Goal: Communication & Community: Answer question/provide support

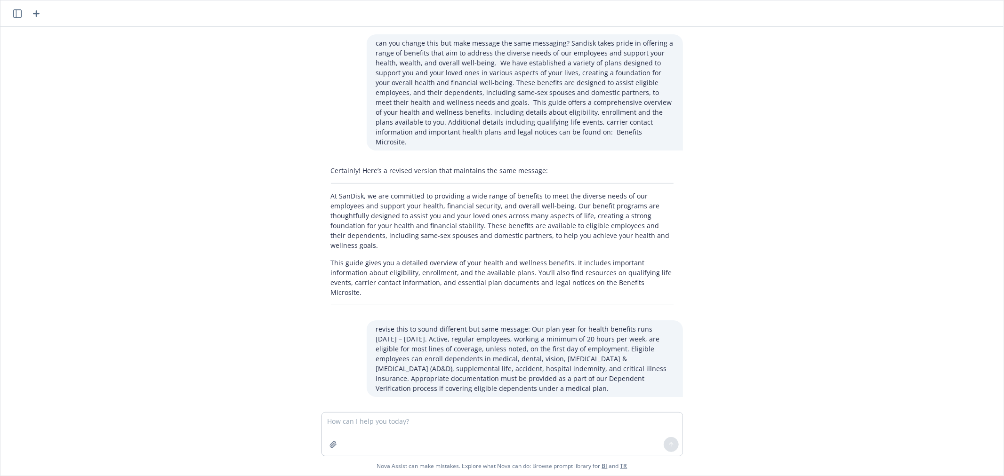
scroll to position [1973, 0]
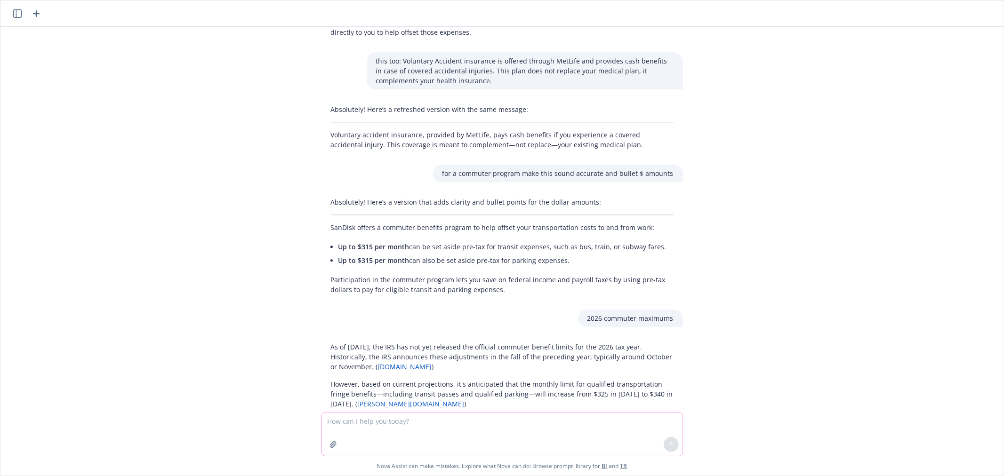
click at [382, 422] on textarea at bounding box center [502, 434] width 361 height 43
paste textarea "The new COBRA admin, Anuvi, sent us an email stating that are replacing the COB…"
type textarea "is this clear: The new COBRA admin, Anuvi, sent us an email stating that are re…"
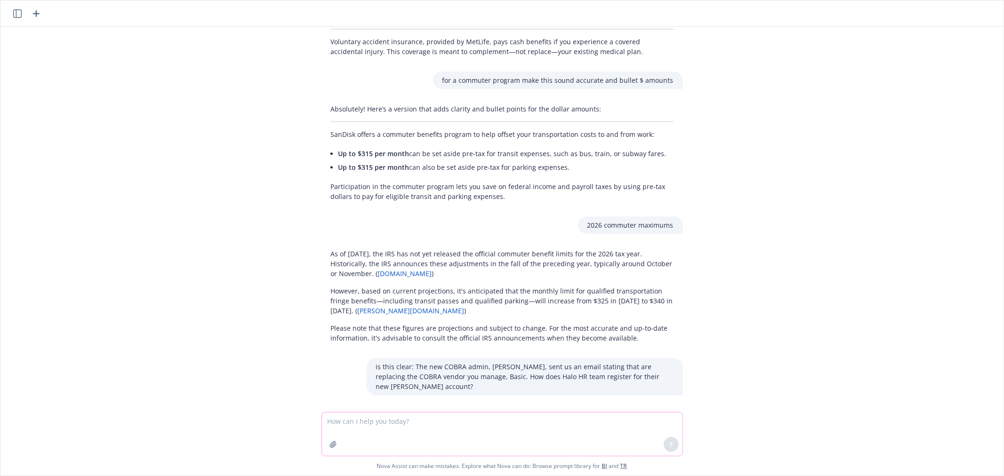
scroll to position [2111, 0]
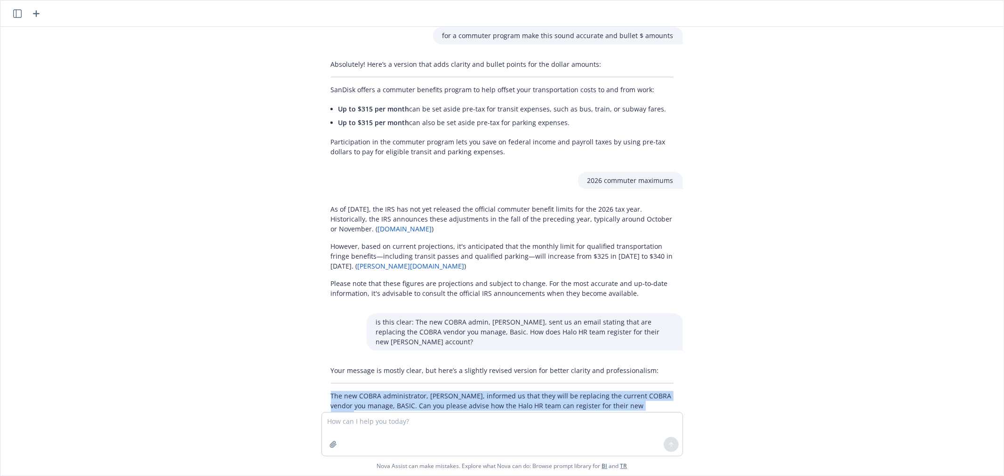
drag, startPoint x: 323, startPoint y: 333, endPoint x: 662, endPoint y: 346, distance: 339.2
click at [662, 391] on p "The new COBRA administrator, Anuvi, informed us that they will be replacing the…" at bounding box center [502, 406] width 343 height 30
copy p "The new COBRA administrator, Anuvi, informed us that they will be replacing the…"
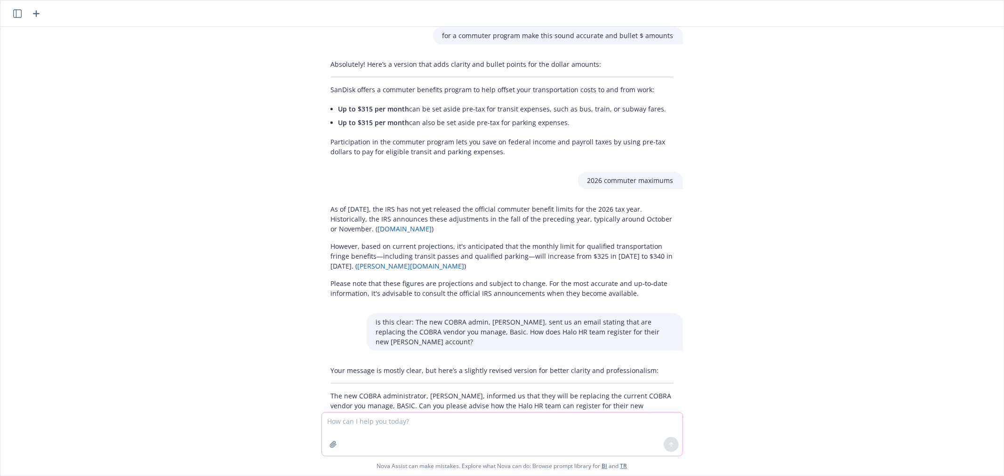
click at [399, 427] on textarea at bounding box center [502, 434] width 361 height 43
paste textarea "We are working with Sparrow for an ROI analysis. Can you tell me what the leave…"
type textarea "does this make sensE: We are working with Sparrow for an ROI analysis. Can you …"
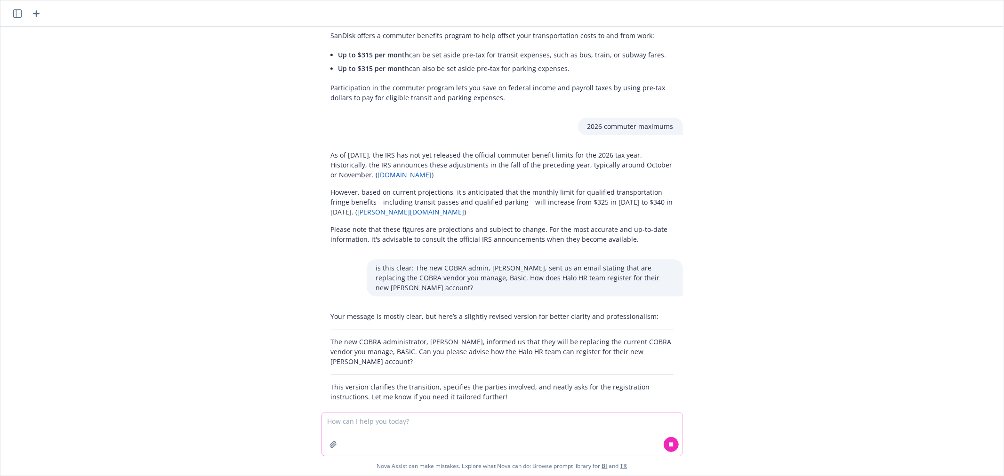
scroll to position [2249, 0]
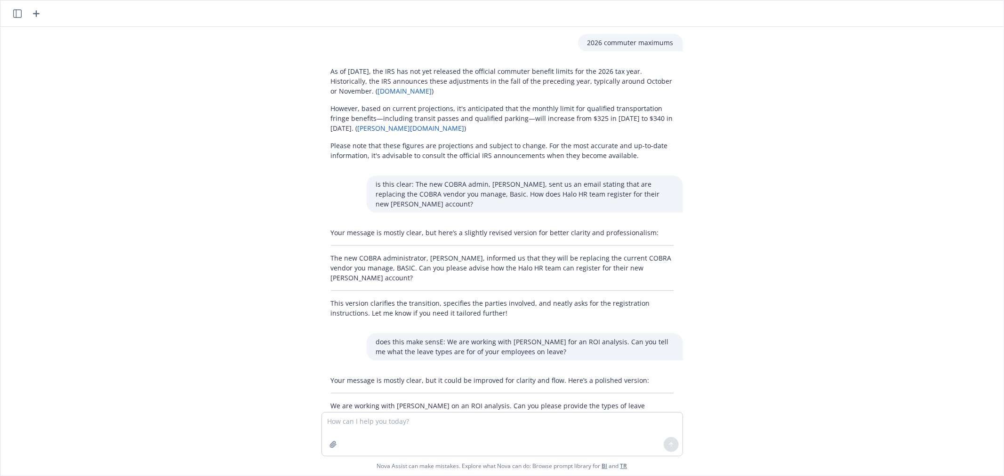
click at [356, 401] on p "We are working with Sparrow on an ROI analysis. Can you please provide the type…" at bounding box center [502, 411] width 343 height 20
copy p "We are working with Sparrow on an ROI analysis. Can you please provide the type…"
click at [378, 427] on textarea at bounding box center [502, 434] width 361 height 43
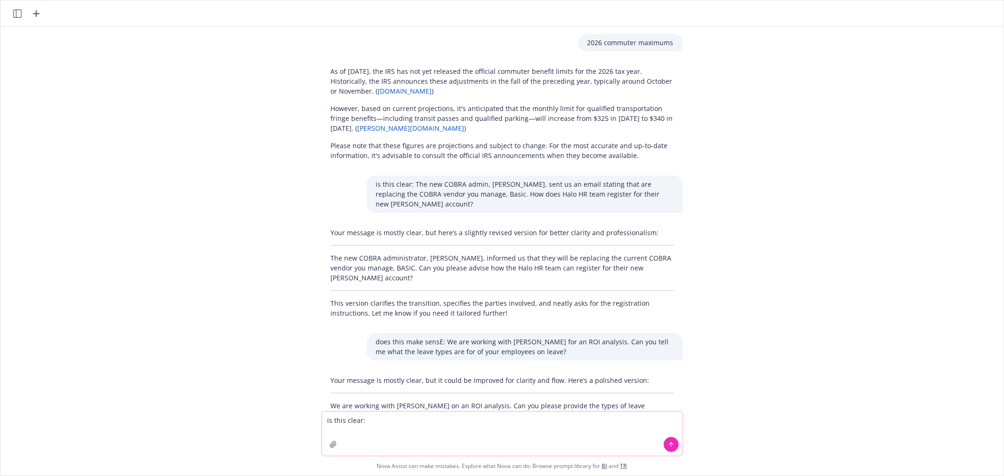
paste textarea "For the 5 employees on leave, do you have specifics on which CA leaves in parti…"
type textarea "is this clear: For the 5 employees on leave, do you have specifics on which CA …"
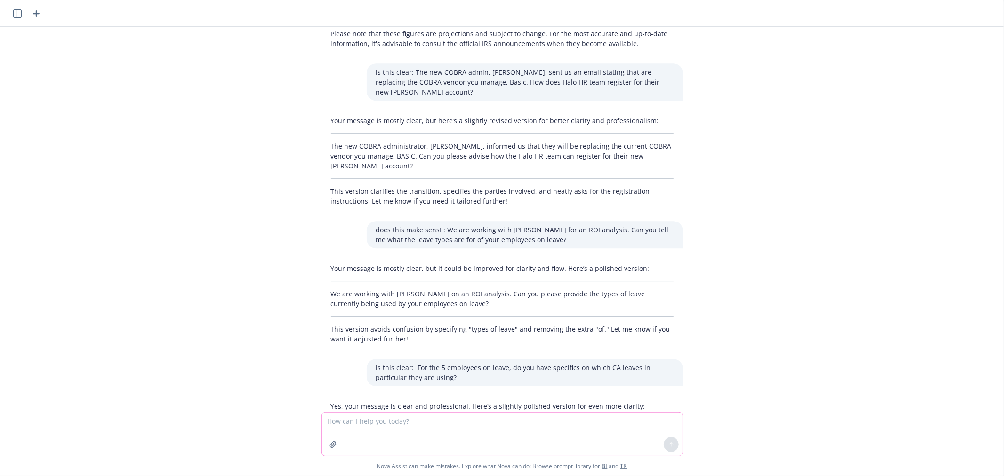
scroll to position [2378, 0]
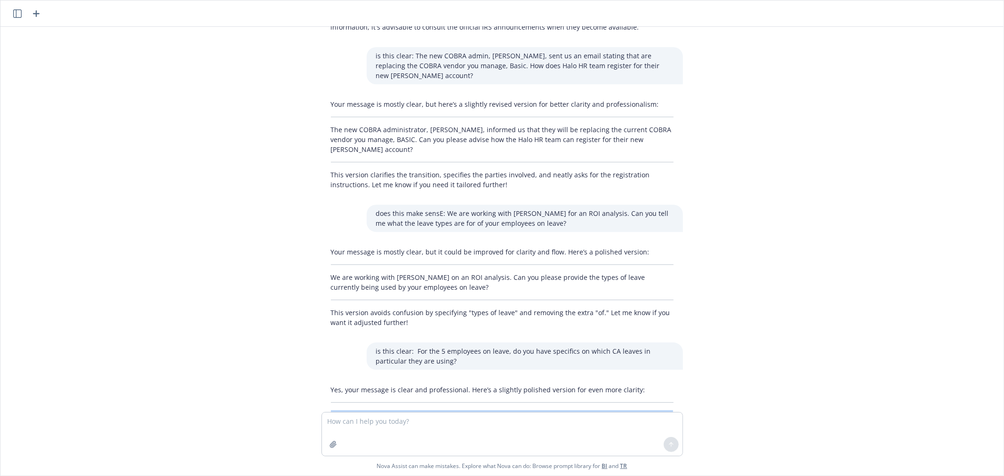
drag, startPoint x: 322, startPoint y: 344, endPoint x: 341, endPoint y: 351, distance: 20.1
click at [341, 381] on div "Yes, your message is clear and professional. Here’s a slightly polished version…" at bounding box center [503, 420] width 362 height 78
copy p "For the five employees currently on leave, do you have details on which specifi…"
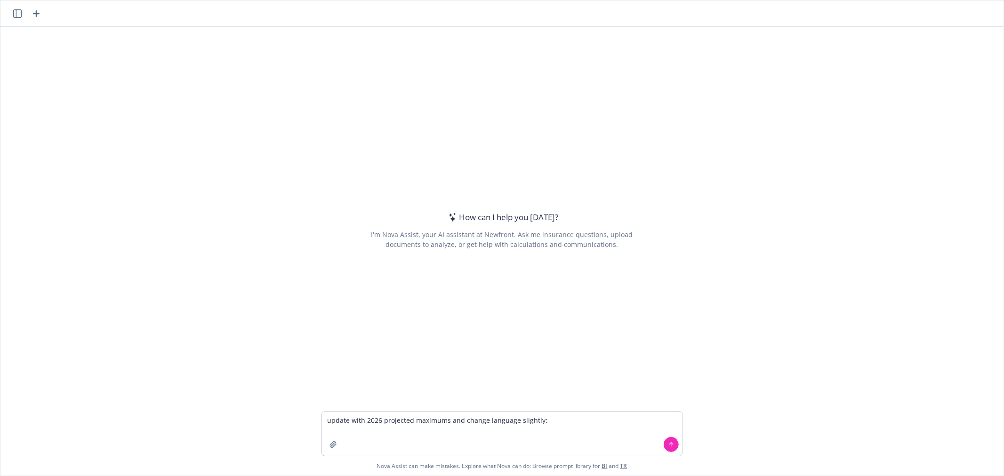
type textarea "update with 2026 projected maximums and change language slightly: Flexible Spen…"
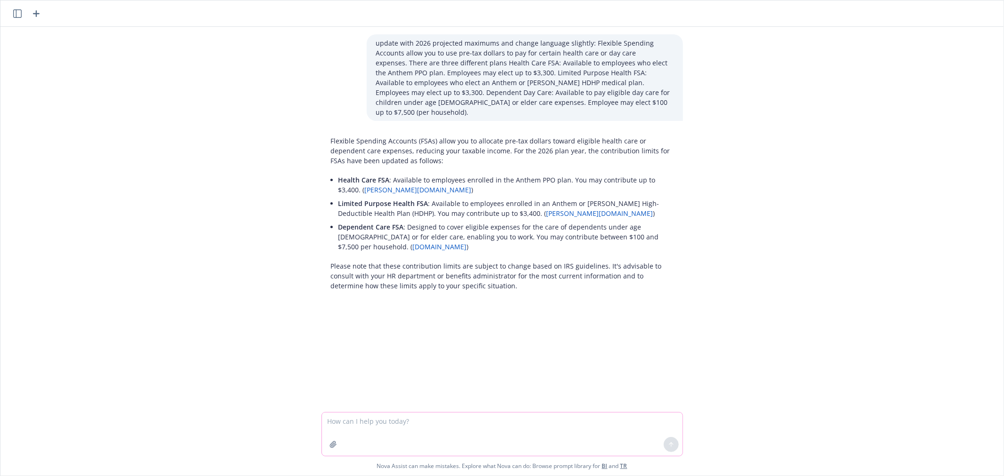
click at [532, 417] on textarea at bounding box center [502, 434] width 361 height 43
type textarea "can someone on hdhp medical plan elect fsa"
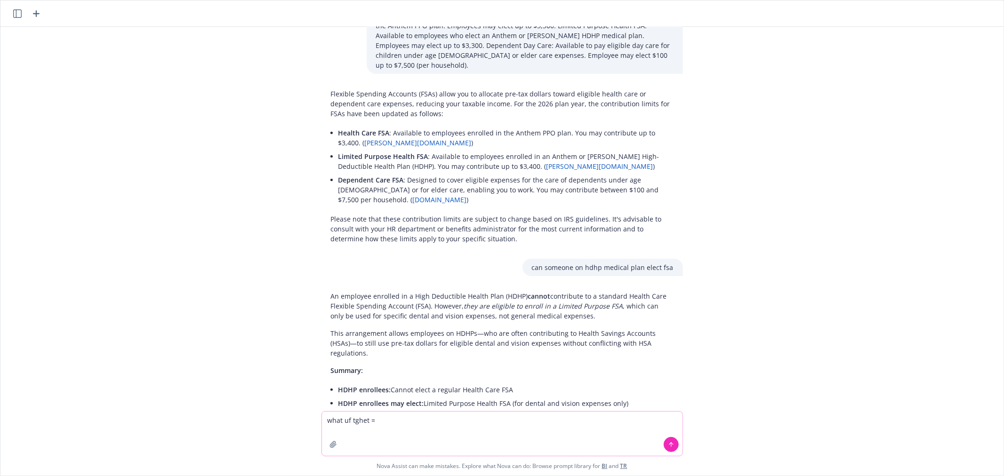
scroll to position [70, 0]
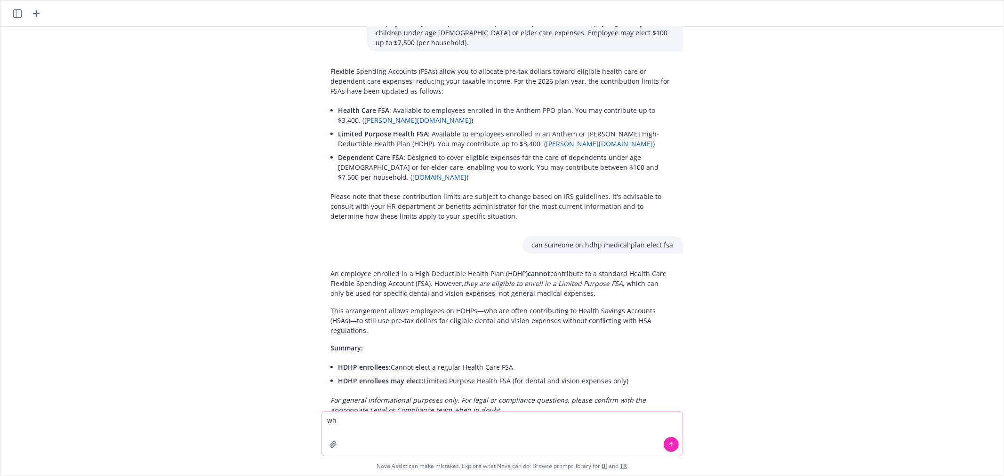
type textarea "w"
click at [375, 427] on textarea at bounding box center [502, 434] width 361 height 44
type textarea "u"
paste textarea "Flexible Spending Accounts allow you to use pre-tax dollars to pay for certain …"
type textarea "revise this language but same messaging: Flexible Spending Accounts allow you t…"
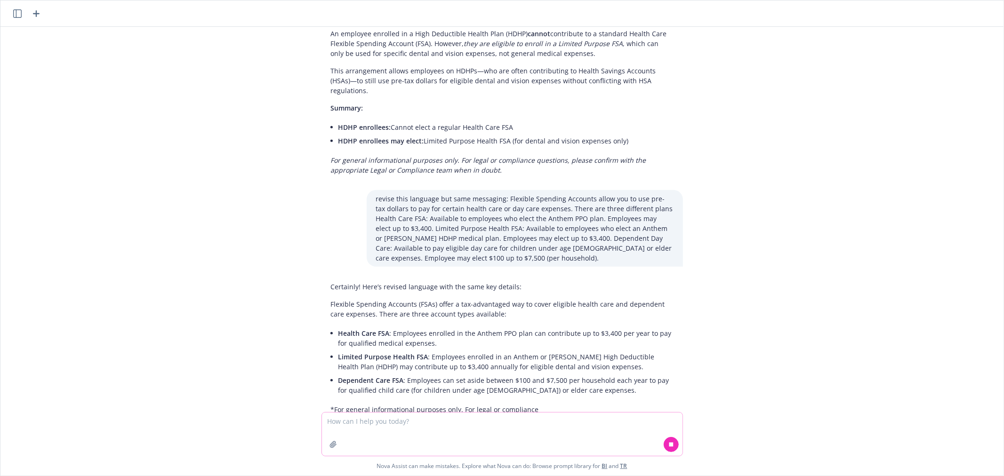
scroll to position [318, 0]
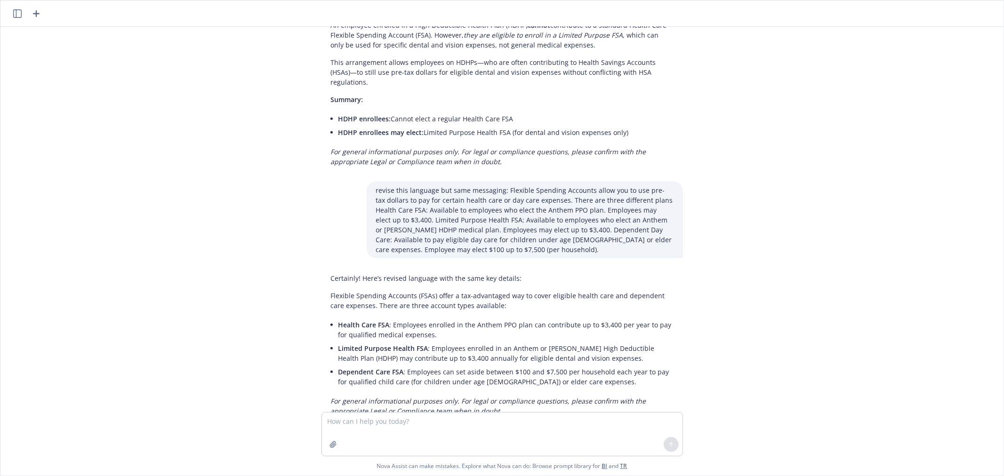
click at [419, 291] on p "Flexible Spending Accounts (FSAs) offer a tax-advantaged way to cover eligible …" at bounding box center [502, 301] width 343 height 20
click at [472, 291] on p "Flexible Spending Accounts (FSAs) offer a tax-advantaged way to cover eligible …" at bounding box center [502, 301] width 343 height 20
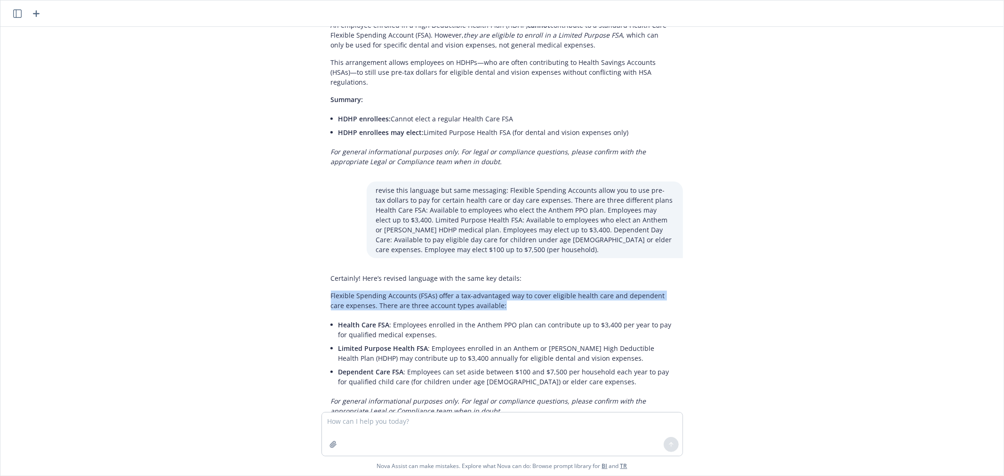
click at [472, 291] on p "Flexible Spending Accounts (FSAs) offer a tax-advantaged way to cover eligible …" at bounding box center [502, 301] width 343 height 20
click at [377, 429] on textarea at bounding box center [502, 434] width 361 height 43
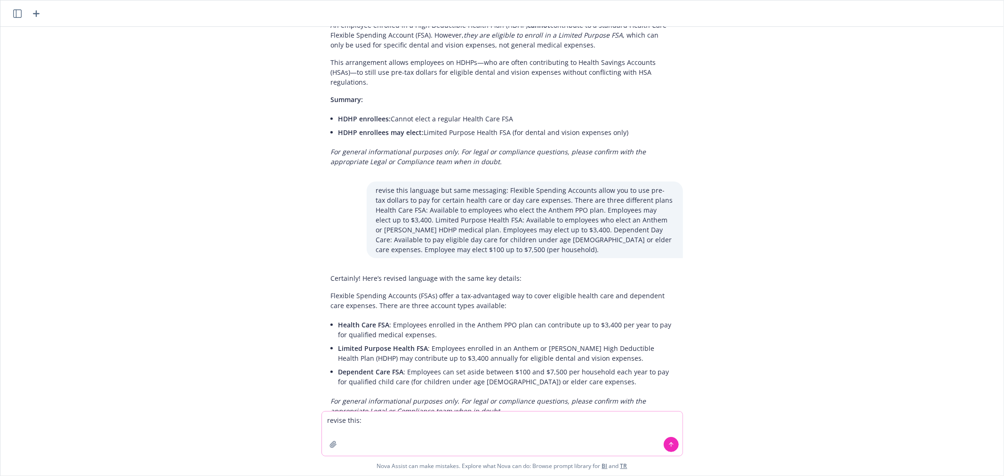
paste textarea "SPENDING ACCOUNTS Flexible Spending Accounts (FSAs) offer a tax-advantaged way …"
type textarea "revise this: SPENDING ACCOUNTS Flexible Spending Accounts (FSAs) offer a tax-ad…"
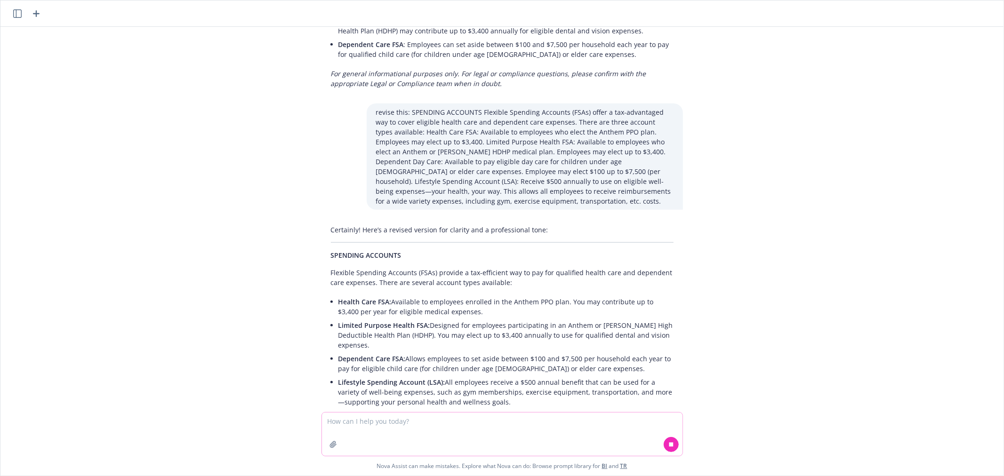
scroll to position [646, 0]
click at [405, 422] on textarea at bounding box center [502, 434] width 361 height 43
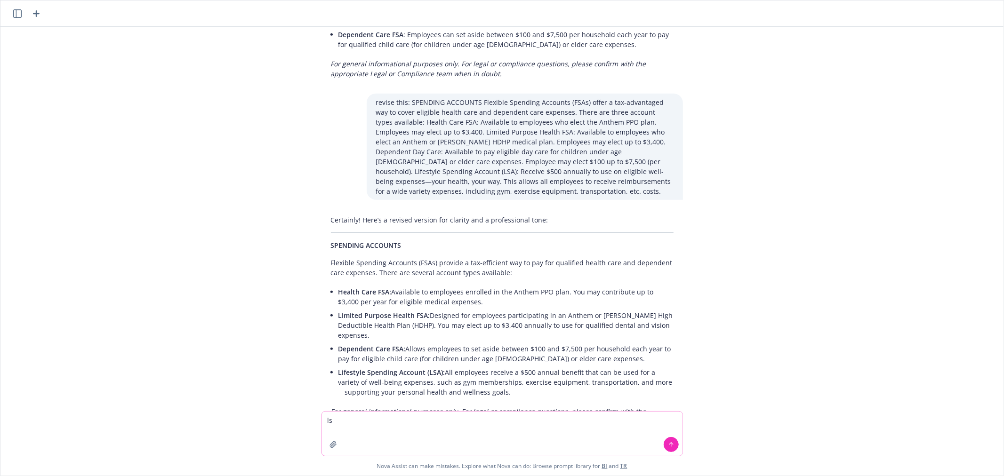
type textarea "l"
type textarea "revise first statement about fsas to be general about all categories"
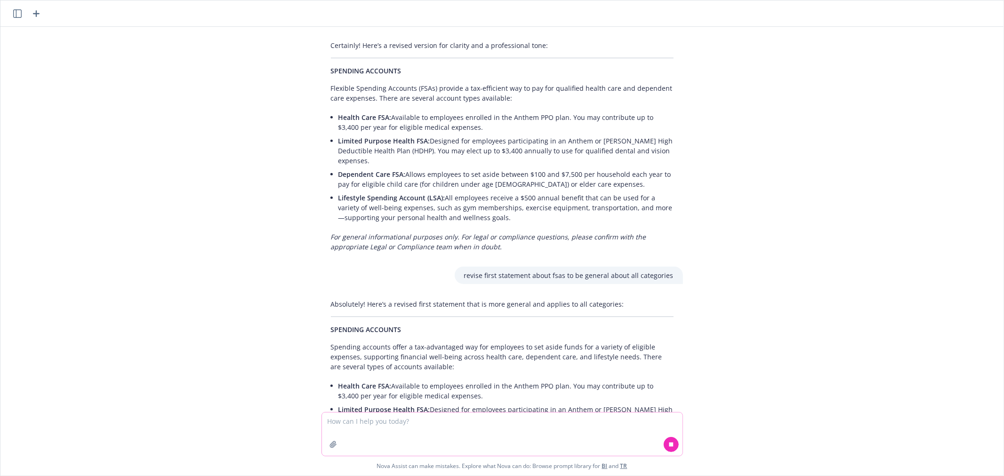
scroll to position [844, 0]
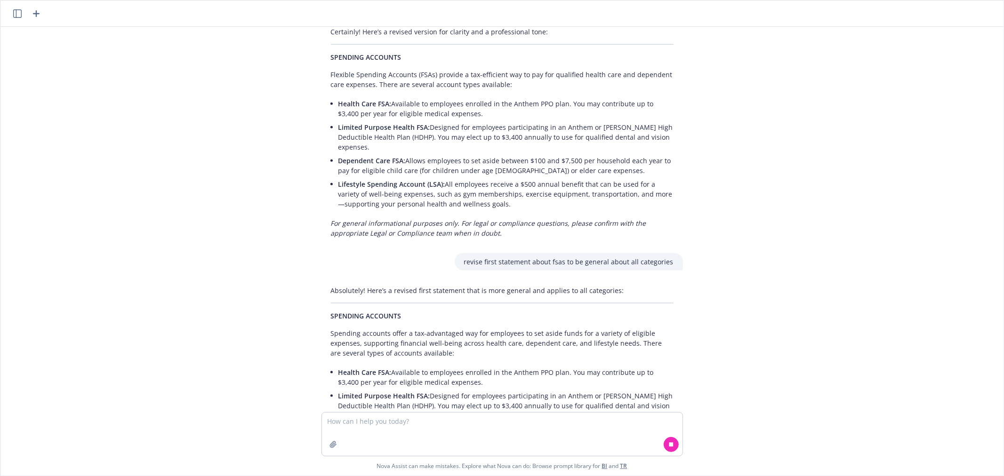
click at [401, 329] on p "Spending accounts offer a tax-advantaged way for employees to set aside funds f…" at bounding box center [502, 344] width 343 height 30
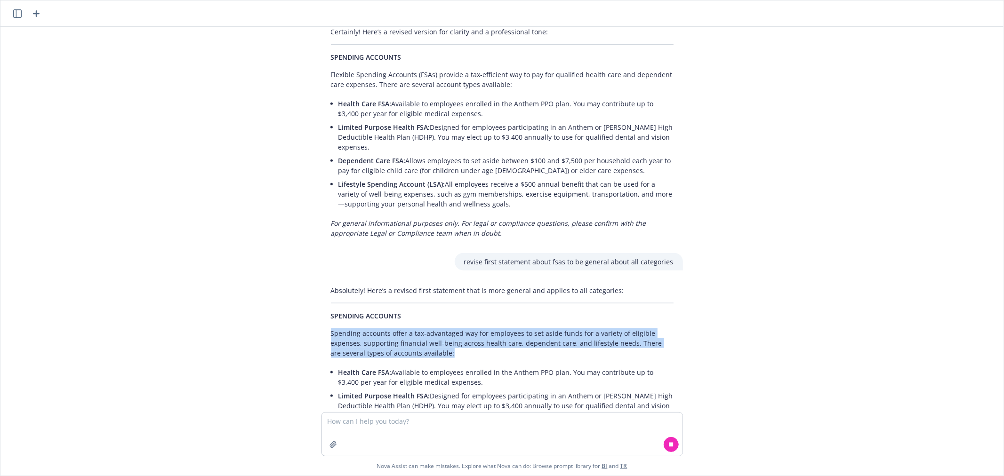
click at [401, 329] on p "Spending accounts offer a tax-advantaged way for employees to set aside funds f…" at bounding box center [502, 344] width 343 height 30
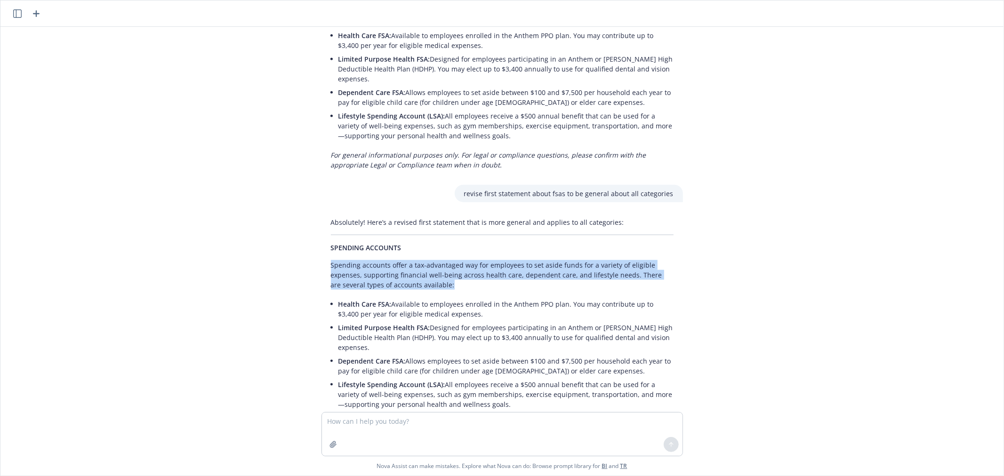
scroll to position [915, 0]
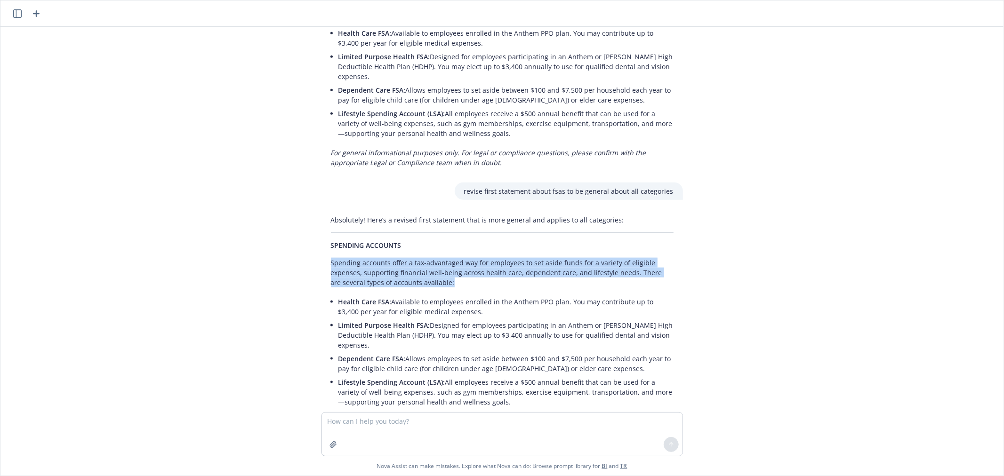
copy div "Spending accounts offer a tax-advantaged way for employees to set aside funds f…"
copy li "Health Care FSA: Available to employees enrolled in the Anthem PPO plan. You ma…"
drag, startPoint x: 458, startPoint y: 273, endPoint x: 331, endPoint y: 262, distance: 127.1
click at [338, 295] on li "Health Care FSA: Available to employees enrolled in the Anthem PPO plan. You ma…" at bounding box center [505, 307] width 335 height 24
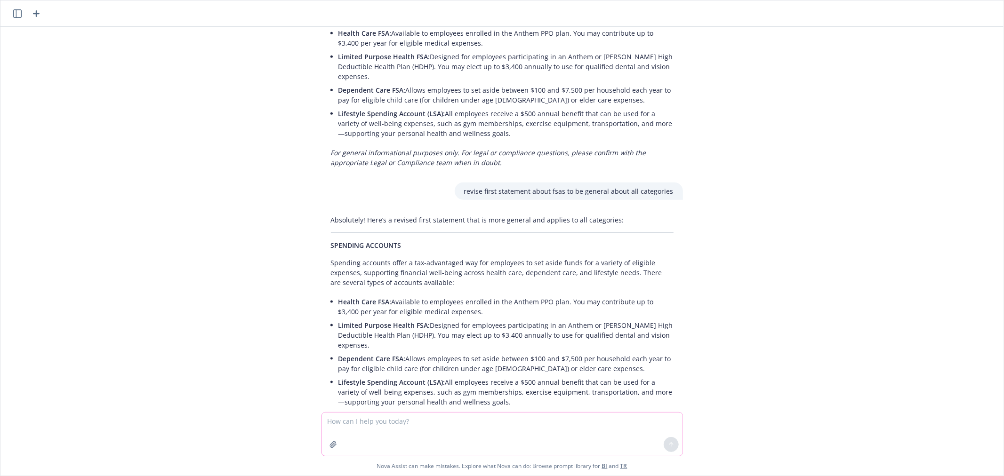
click at [353, 425] on textarea at bounding box center [502, 434] width 361 height 43
paste textarea
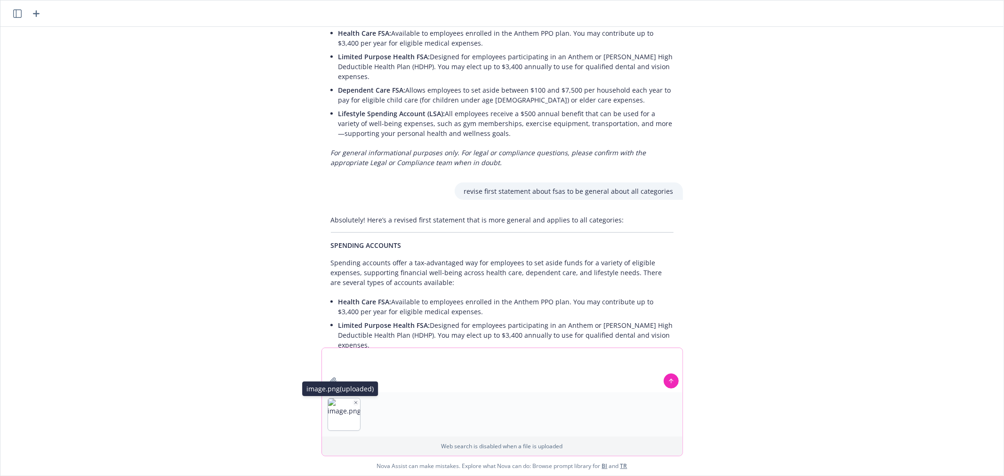
click at [354, 401] on icon "button" at bounding box center [356, 403] width 5 height 5
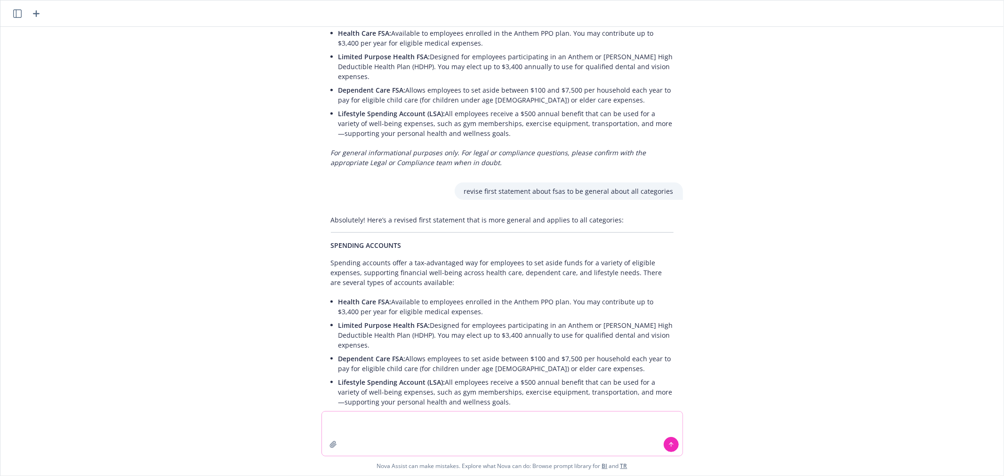
click at [419, 425] on textarea at bounding box center [502, 434] width 361 height 44
paste textarea "Available to pay eligible day care for children under age [DEMOGRAPHIC_DATA] or…"
type textarea "revise: Available to pay eligible day care for children under age [DEMOGRAPHIC_…"
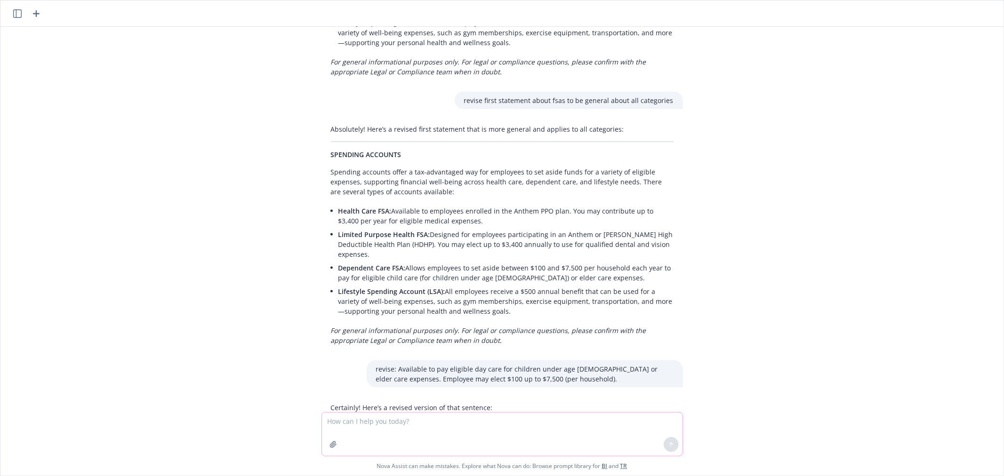
scroll to position [1009, 0]
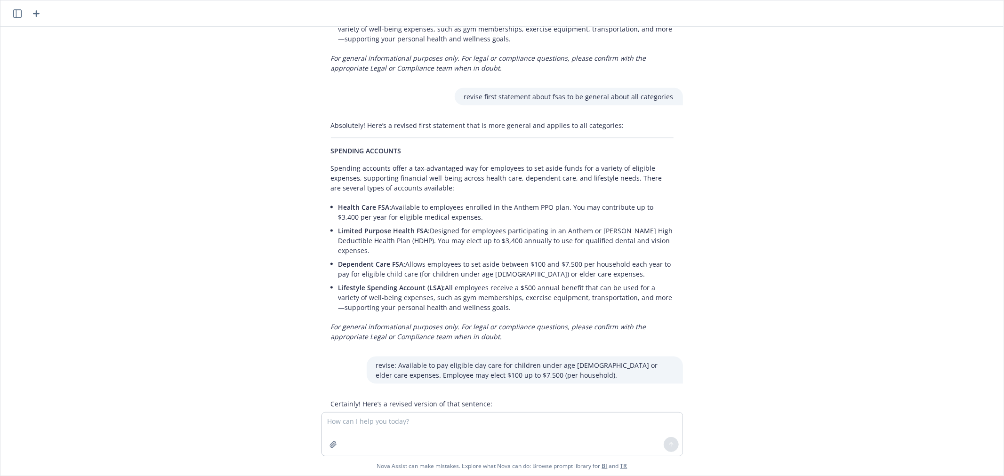
click at [355, 417] on p "Covers eligible day care expenses for children under age [DEMOGRAPHIC_DATA] or …" at bounding box center [502, 427] width 343 height 20
copy p "Covers eligible day care expenses for children under age [DEMOGRAPHIC_DATA] or …"
click at [447, 418] on textarea at bounding box center [502, 434] width 361 height 43
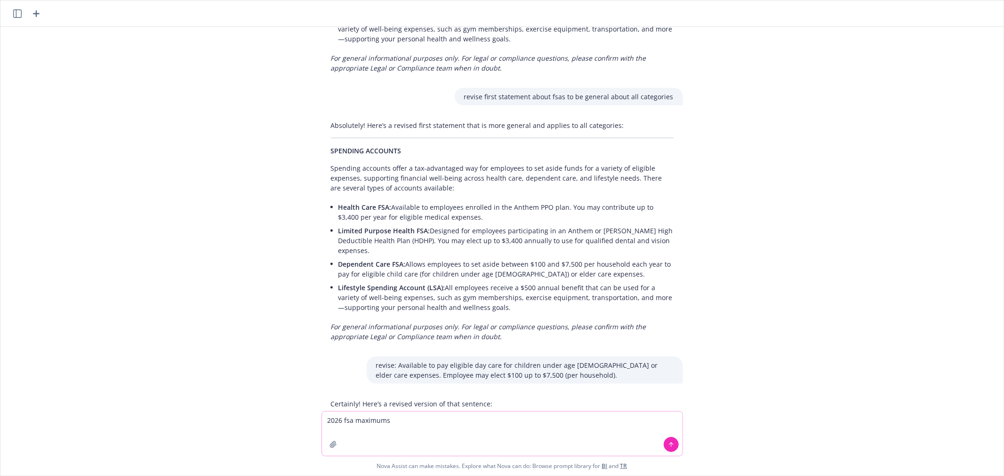
type textarea "2026 fsa maximums"
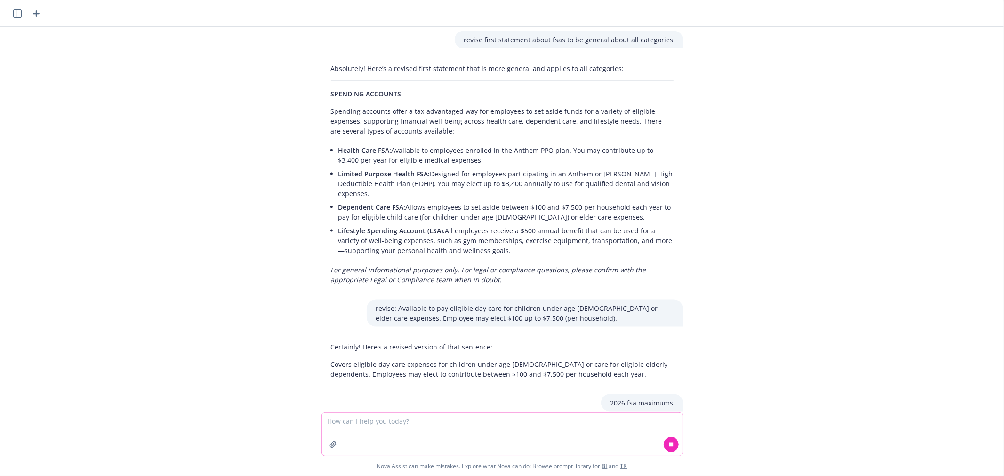
scroll to position [1067, 0]
click at [463, 421] on textarea at bounding box center [502, 434] width 361 height 43
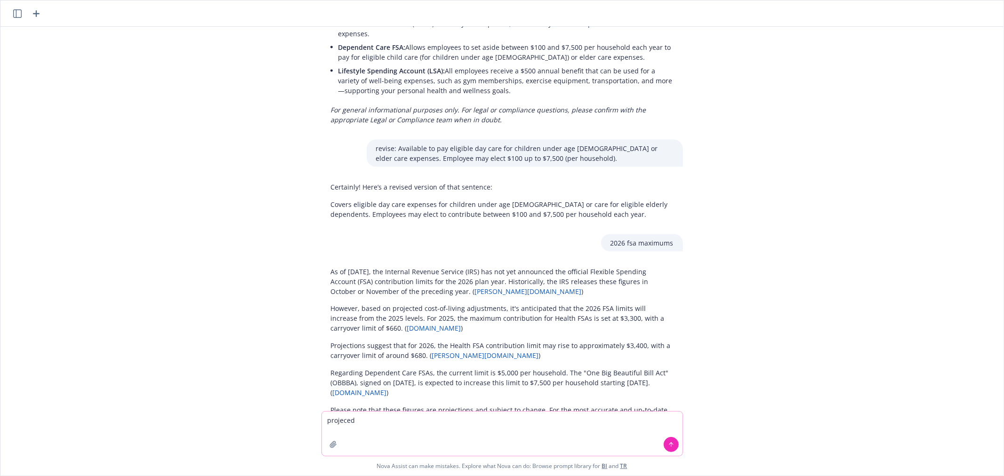
type textarea "projeced?"
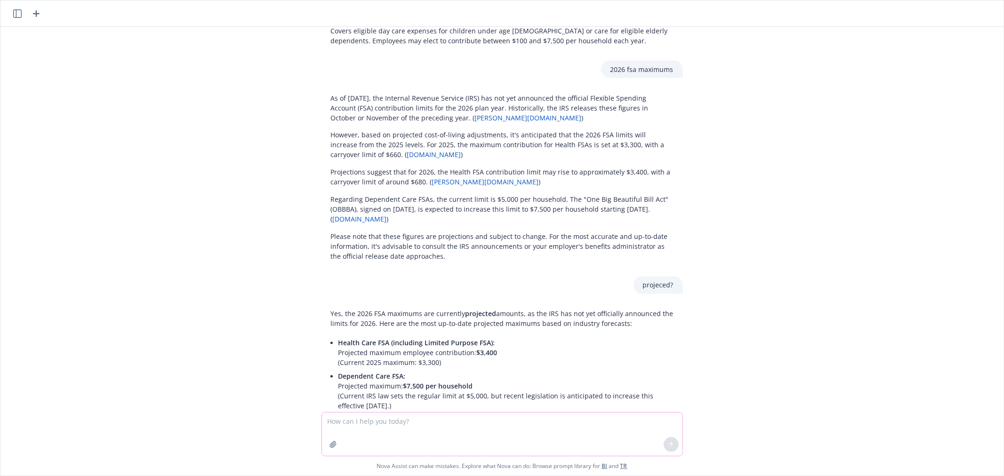
scroll to position [1441, 0]
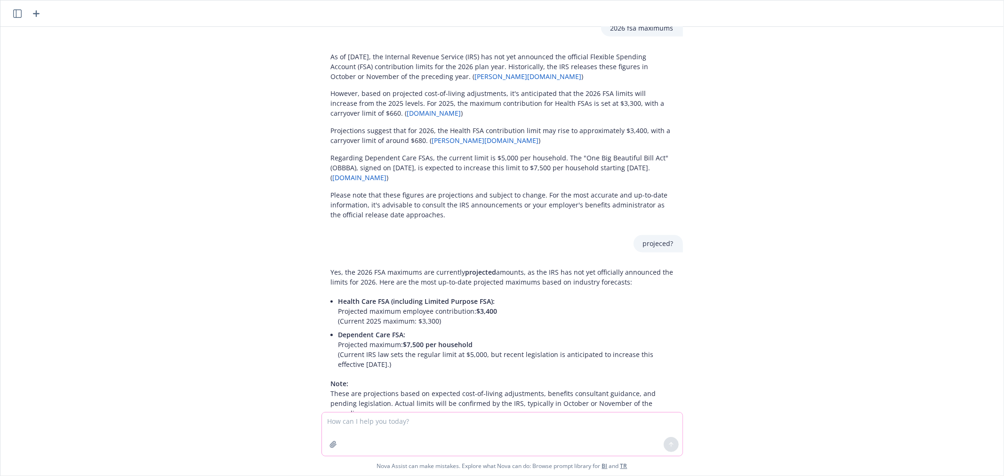
click at [445, 420] on textarea at bounding box center [502, 434] width 361 height 43
paste textarea "Health Care FSA: Eligible with Anthem EPO/HPN and PPO plan. You may contribute …"
type textarea "can this be shortened?:Health Care FSA: Eligible with Anthem EPO/HPN and PPO pl…"
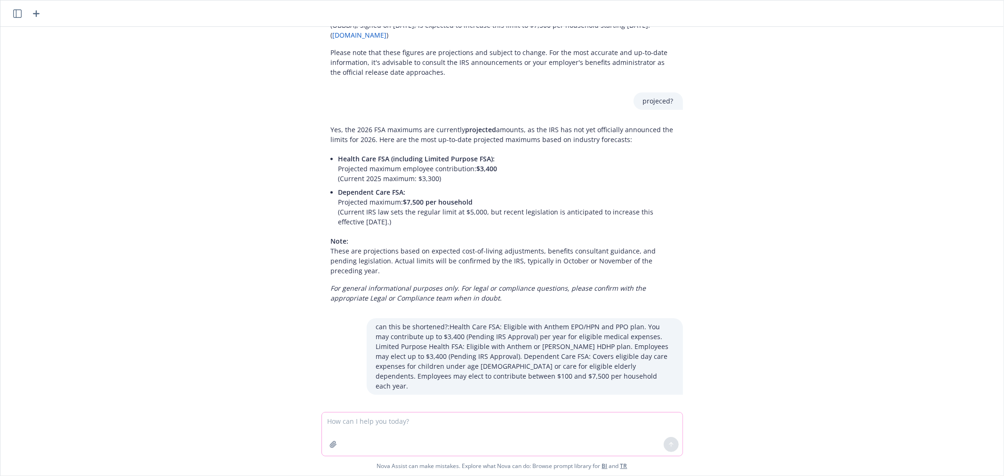
scroll to position [1626, 0]
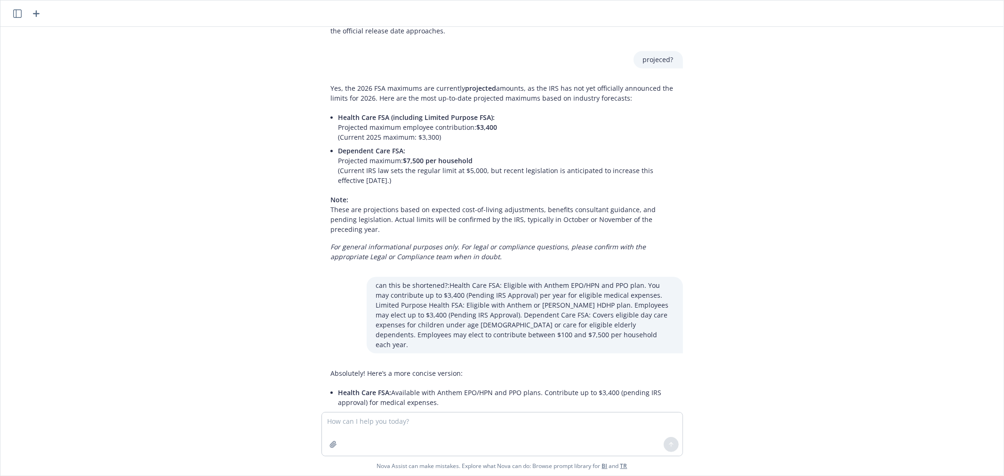
drag, startPoint x: 356, startPoint y: 378, endPoint x: 327, endPoint y: 322, distance: 63.4
click at [327, 365] on div "Absolutely! Here’s a more concise version: Health Care FSA: Available with Anth…" at bounding box center [503, 413] width 362 height 96
copy ul "Health Care FSA: Available with Anthem EPO/HPN and PPO plans. Contribute up to …"
click at [431, 426] on textarea at bounding box center [502, 434] width 361 height 43
paste textarea "You, your family members, or anyone living in your household have access to a w…"
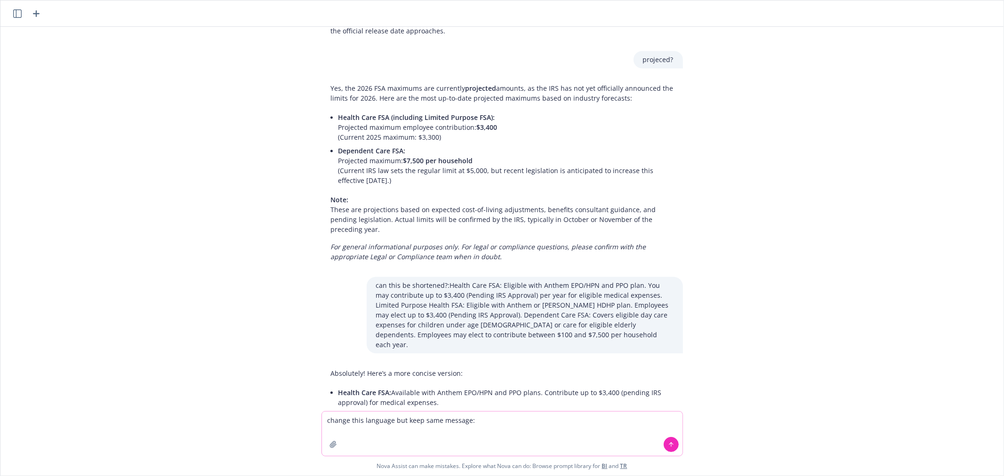
type textarea "change this language but keep same message: You, your family members, or anyone…"
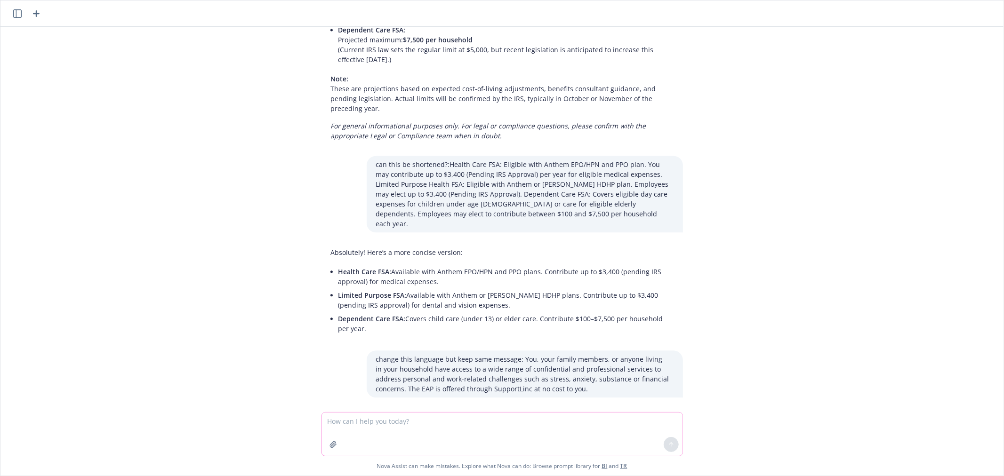
scroll to position [1750, 0]
click at [473, 427] on p "You, your household members, and family have free access to confidential, profe…" at bounding box center [502, 442] width 343 height 30
copy p "You, your household members, and family have free access to confidential, profe…"
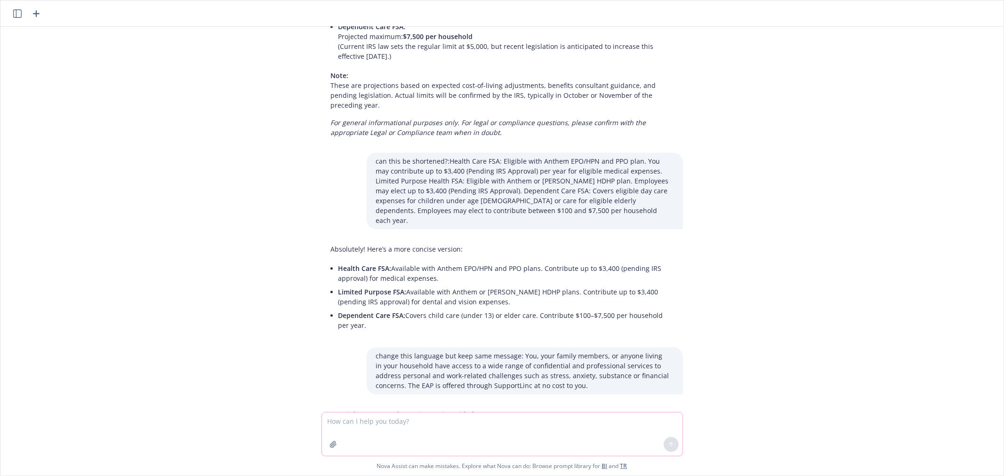
click at [387, 424] on textarea at bounding box center [502, 434] width 361 height 43
paste textarea "Caregiving responsibilities can arise at any point in an individual’s life, whe…"
type textarea "change but same message: Caregiving responsibilities can arise at any point in …"
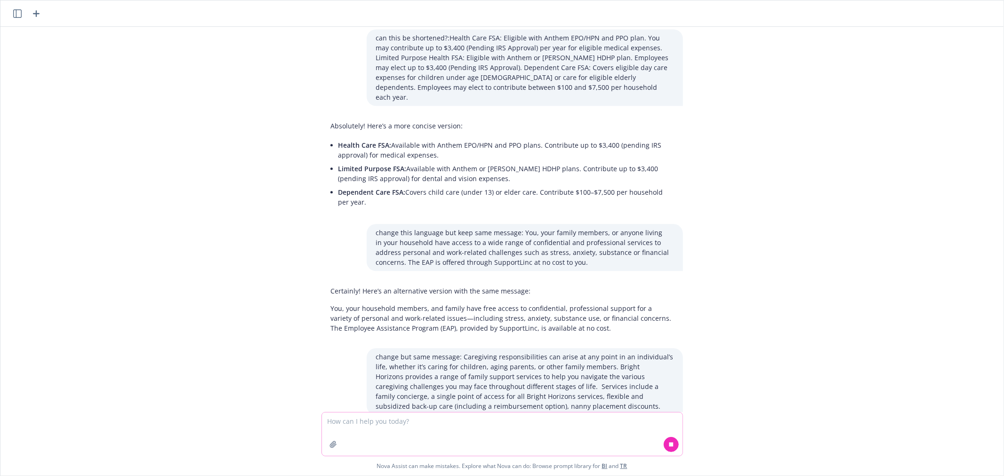
scroll to position [1904, 0]
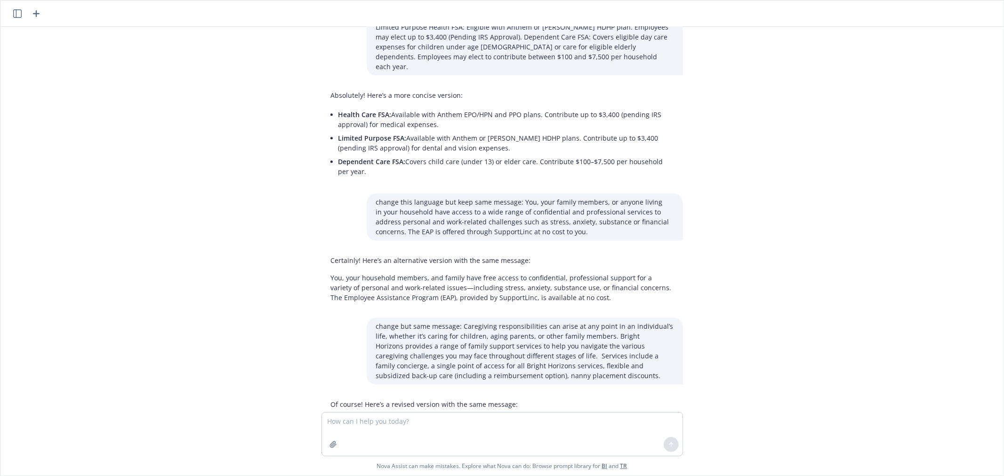
click at [426, 417] on p "Caregiving needs can emerge at any stage, whether you’re supporting children, e…" at bounding box center [502, 441] width 343 height 49
click at [424, 417] on p "Caregiving needs can emerge at any stage, whether you’re supporting children, e…" at bounding box center [502, 441] width 343 height 49
copy p "Caregiving needs can emerge at any stage, whether you’re supporting children, e…"
click at [498, 420] on textarea at bounding box center [502, 434] width 361 height 43
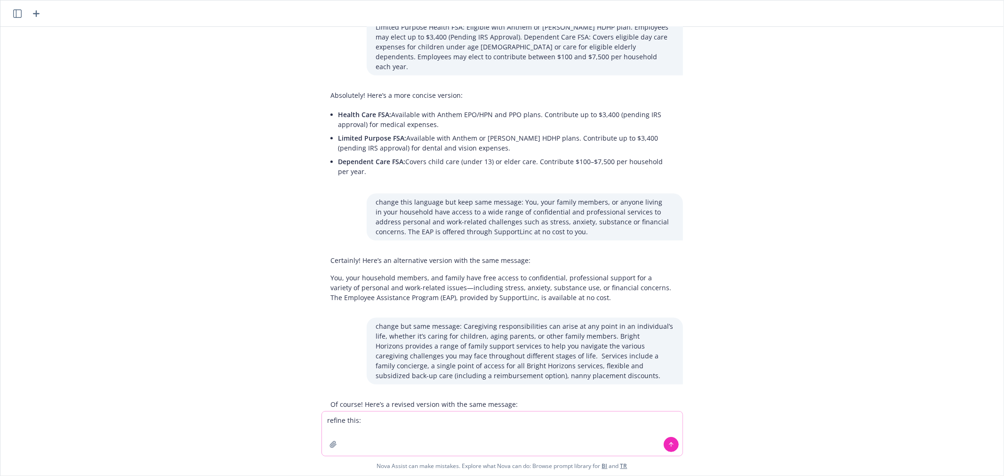
paste textarea "Get the support and resources you need in the event of a [MEDICAL_DATA] diagnos…"
type textarea "refine this: Get the support and resources you need in the event of a [MEDICAL_…"
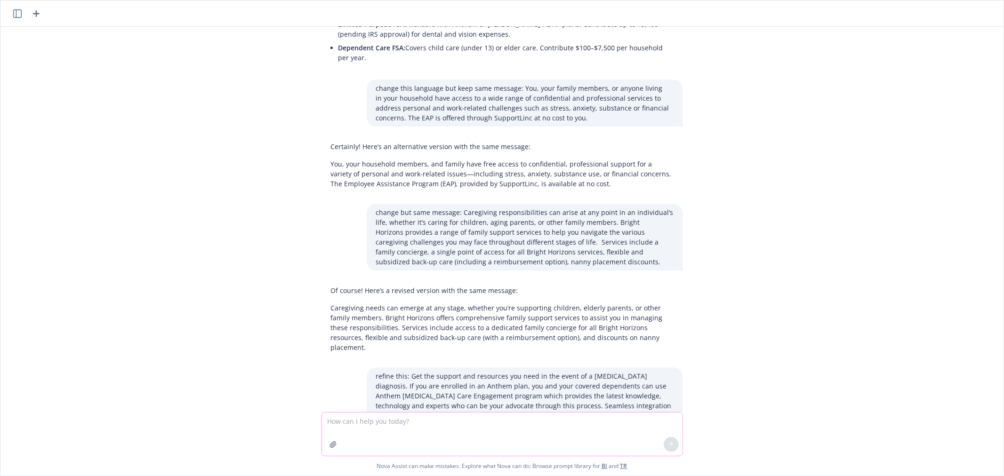
scroll to position [2038, 0]
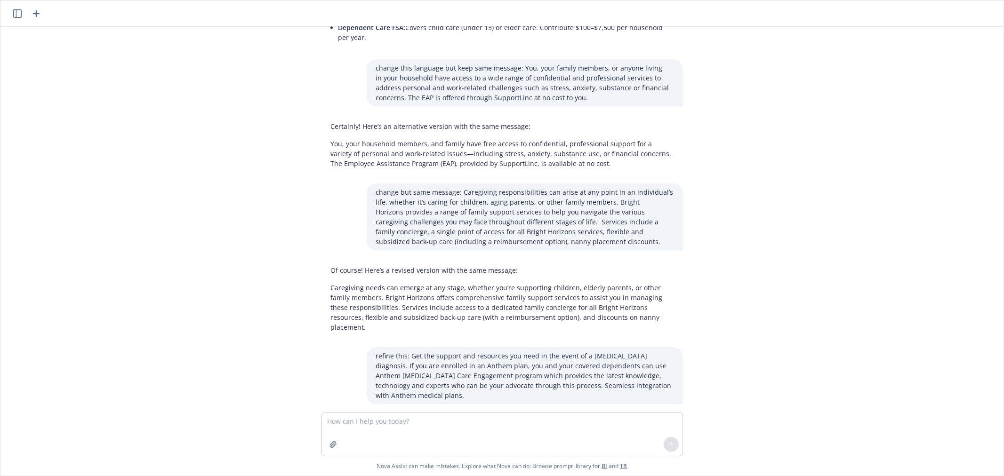
click at [449, 437] on p "Access specialized support and resources in the event of a [MEDICAL_DATA] diagn…" at bounding box center [502, 457] width 343 height 40
copy p "Access specialized support and resources in the event of a [MEDICAL_DATA] diagn…"
click at [471, 431] on textarea at bounding box center [502, 434] width 361 height 43
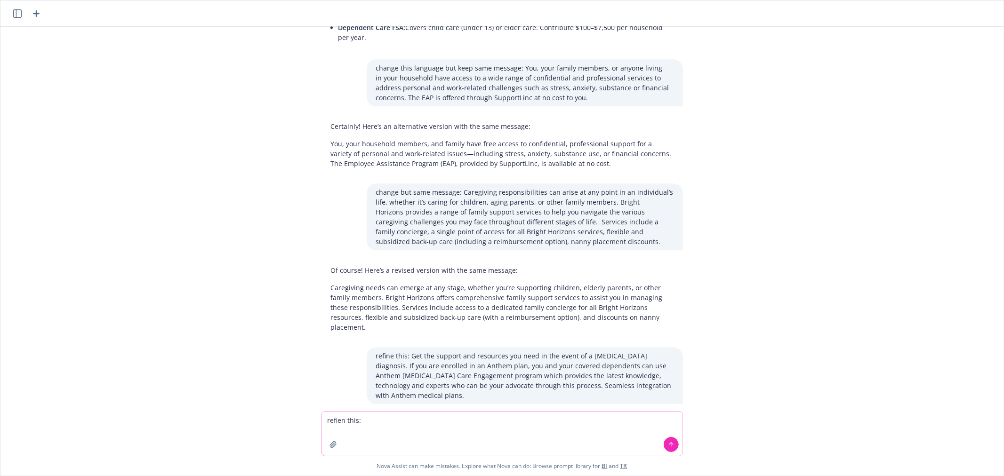
paste textarea "Our Identity theft program through MetLife is designed to safeguard your person…"
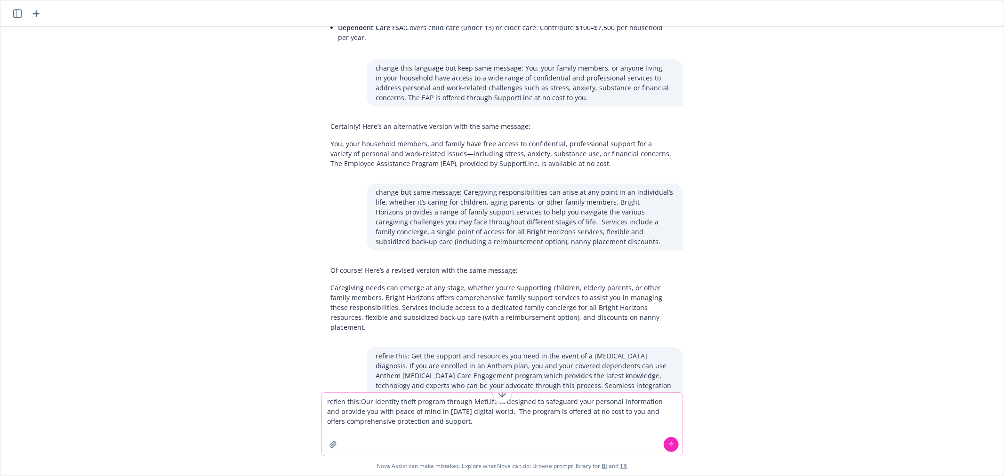
type textarea "refien this:Our Identity theft program through MetLife is designed to safeguard…"
click at [668, 442] on icon at bounding box center [671, 445] width 7 height 7
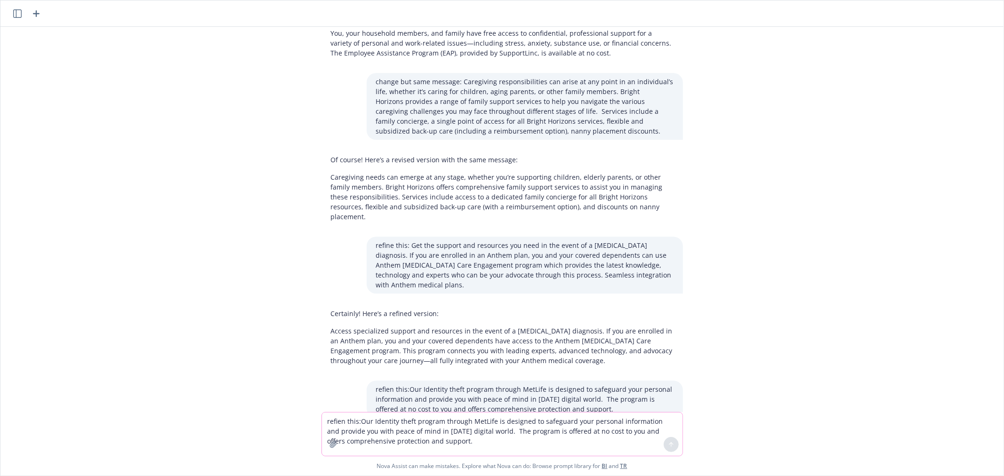
scroll to position [2153, 0]
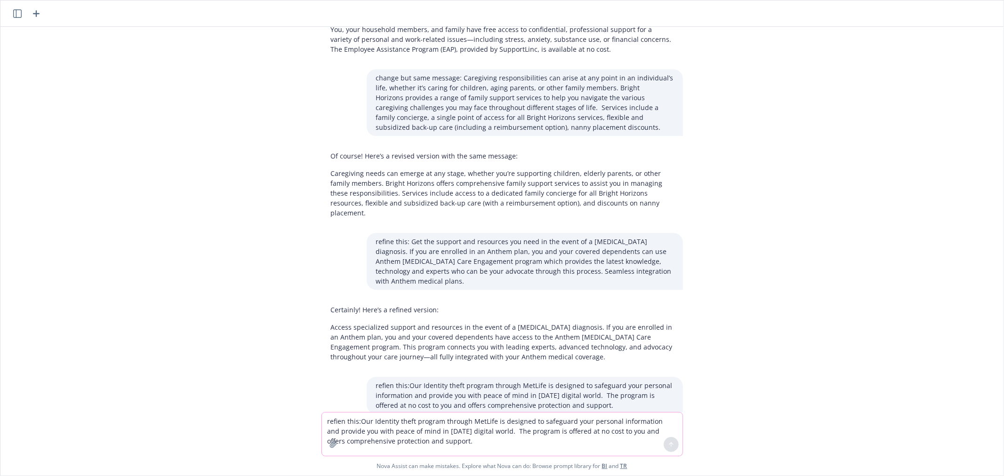
click at [365, 447] on p "Our identity theft protection program, provided by [PERSON_NAME], is designed t…" at bounding box center [502, 462] width 343 height 30
copy p "Our identity theft protection program, provided by [PERSON_NAME], is designed t…"
click at [565, 447] on p "Our identity theft protection program, provided by [PERSON_NAME], is designed t…" at bounding box center [502, 462] width 343 height 30
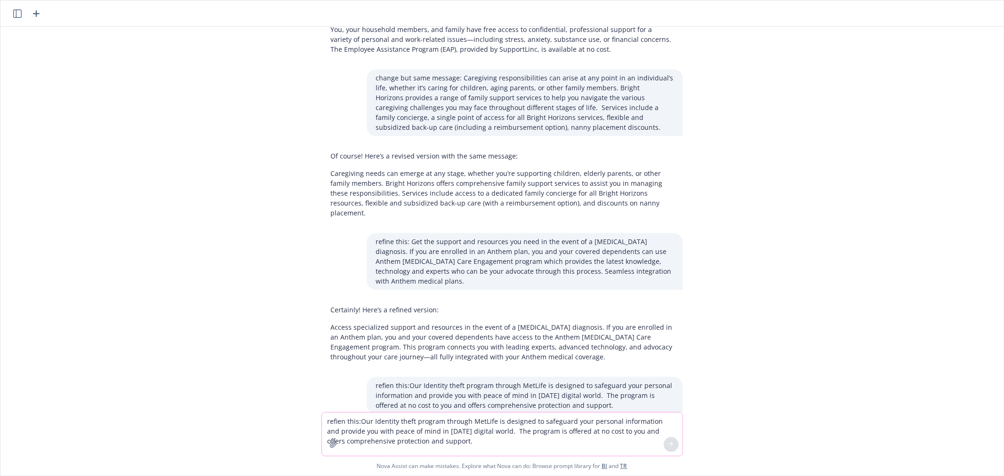
click at [467, 431] on textarea "refien this:Our Identity theft program through MetLife is designed to safeguard…" at bounding box center [502, 434] width 361 height 43
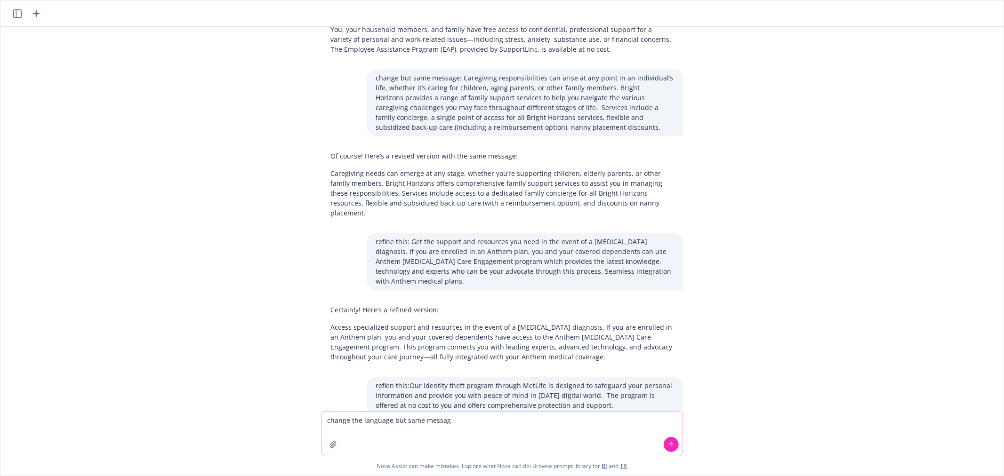
type textarea "change the language but same message"
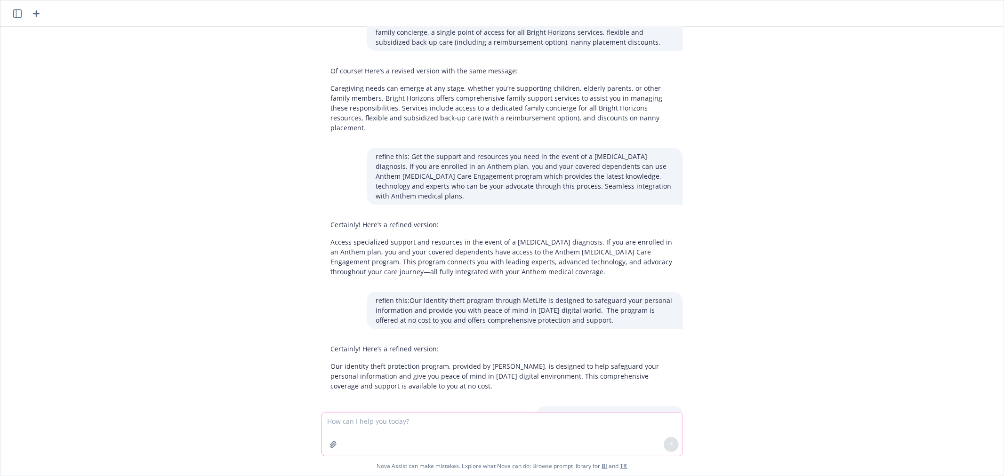
scroll to position [2247, 0]
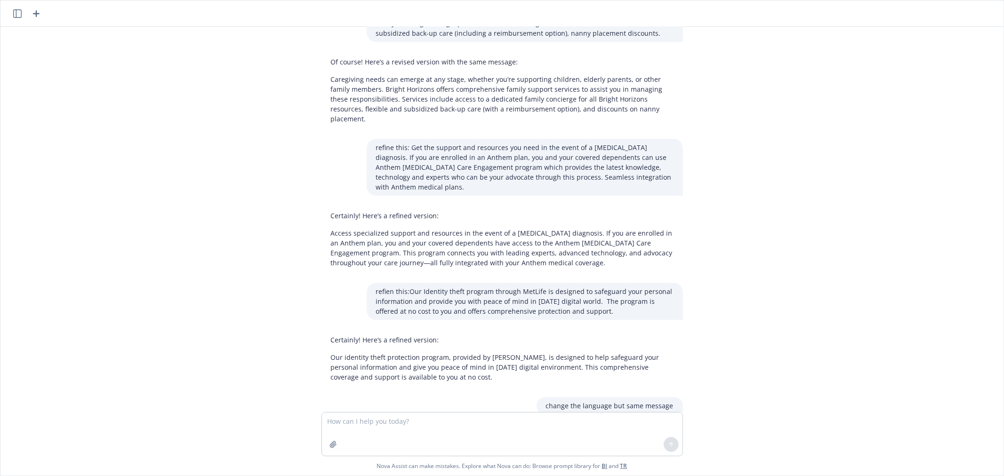
click at [471, 447] on p "MetLife’s identity theft protection program is here to help you keep your perso…" at bounding box center [502, 462] width 343 height 30
copy p "MetLife’s identity theft protection program is here to help you keep your perso…"
click at [467, 420] on textarea at bounding box center [502, 434] width 361 height 43
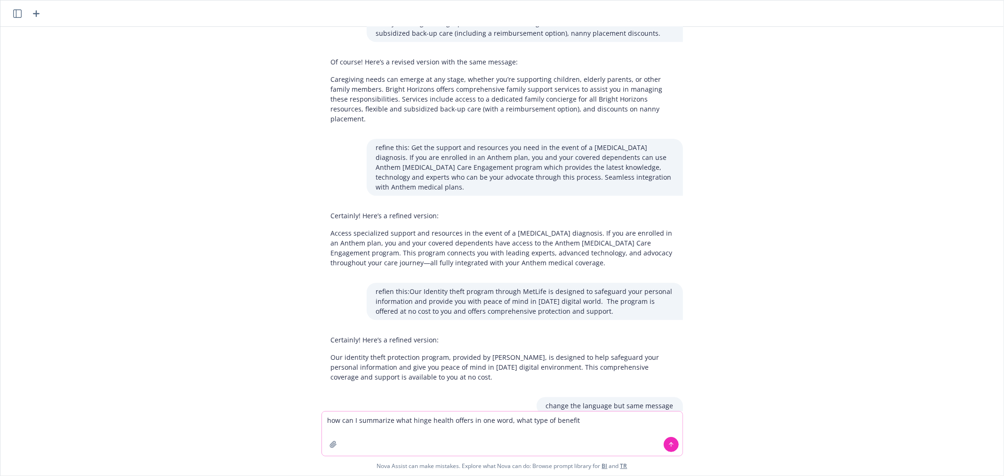
type textarea "how can I summarize what hinge health offers in one word, what type of benefit"
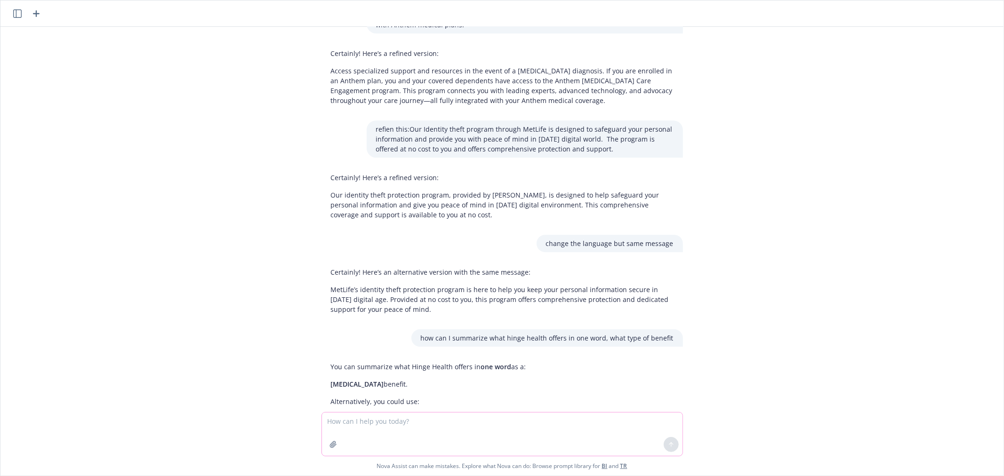
scroll to position [2415, 0]
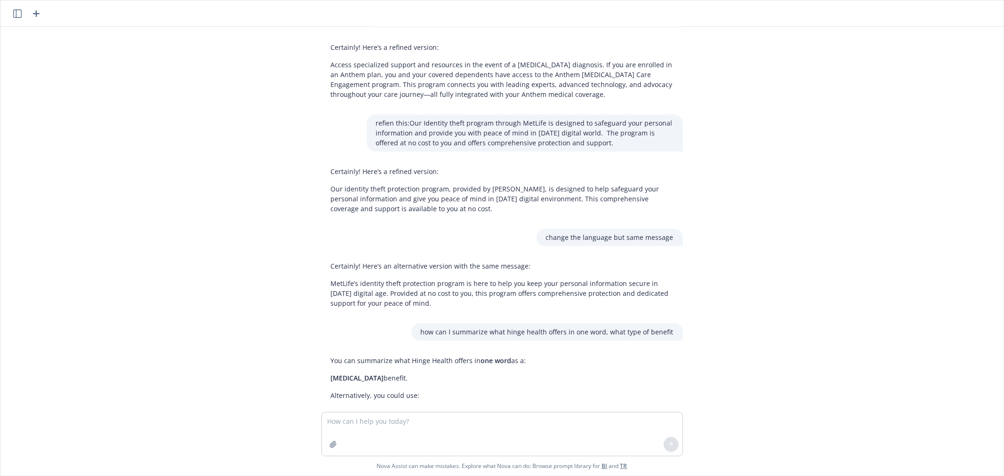
click at [392, 457] on span "[MEDICAL_DATA]" at bounding box center [386, 461] width 53 height 9
copy p "[MEDICAL_DATA]"
click at [387, 429] on textarea at bounding box center [502, 434] width 361 height 43
click at [392, 423] on textarea at bounding box center [502, 434] width 361 height 43
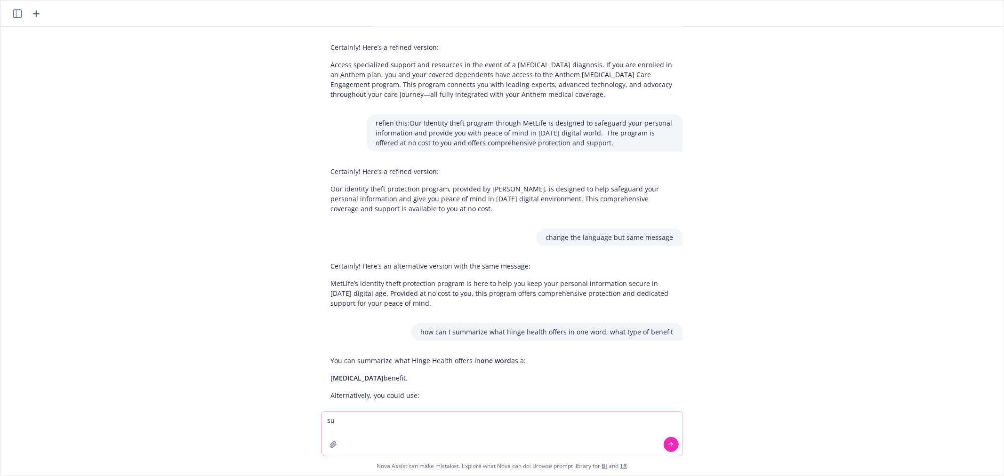
type textarea "s"
paste textarea "Employees can get access to a personalized exercise program to overcome joint a…"
type textarea "change this same message for hinge health: Employees can get access to a person…"
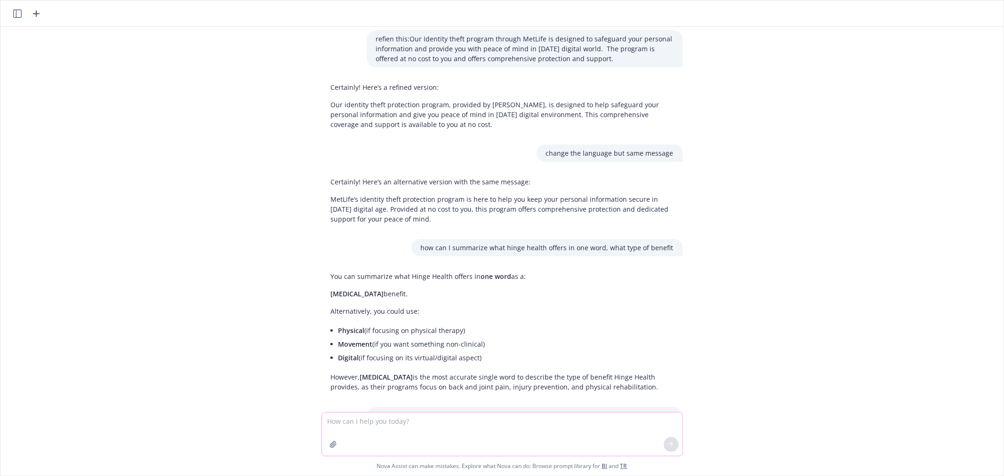
scroll to position [2549, 0]
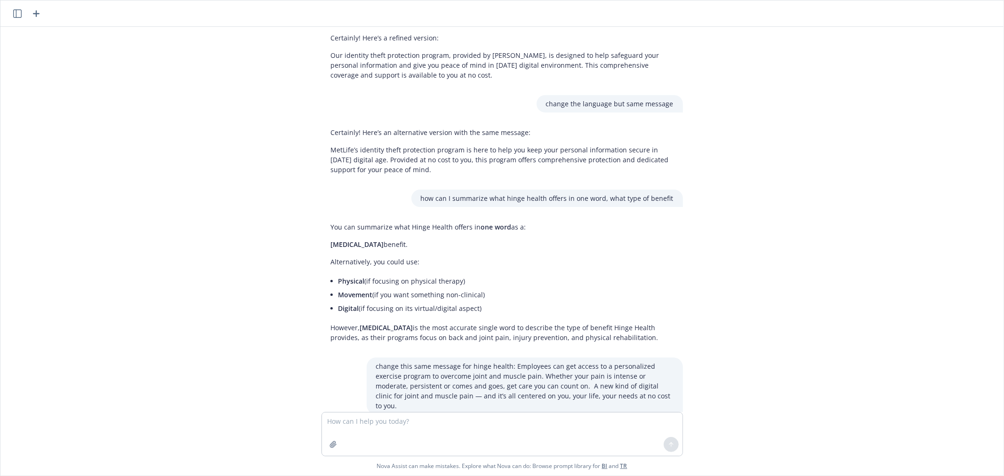
click at [408, 447] on p "Employees have access to a customized exercise program designed to help relieve…" at bounding box center [502, 467] width 343 height 40
click at [394, 422] on textarea at bounding box center [502, 434] width 361 height 43
type textarea "add sentance for muscoskeletal"
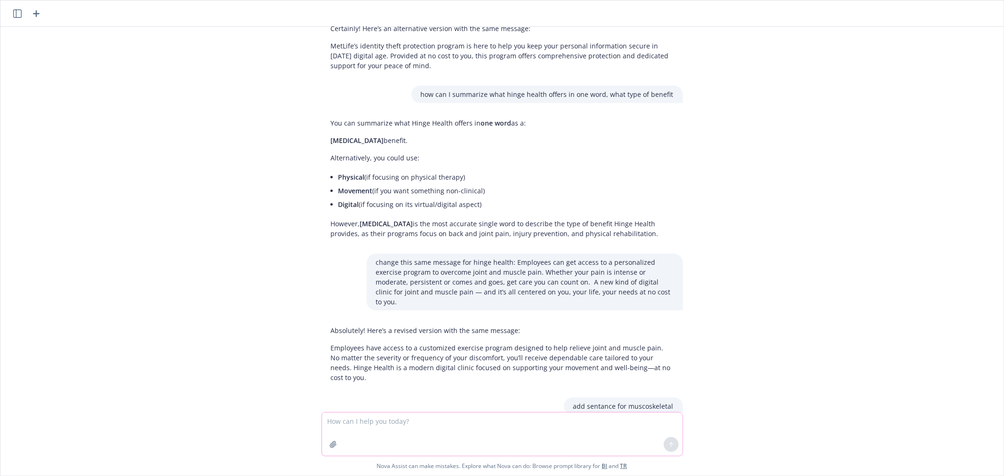
scroll to position [2654, 0]
click at [472, 447] on p "Employees have access to a customized exercise program designed to help relieve…" at bounding box center [502, 467] width 343 height 40
click at [396, 431] on textarea at bounding box center [502, 434] width 361 height 43
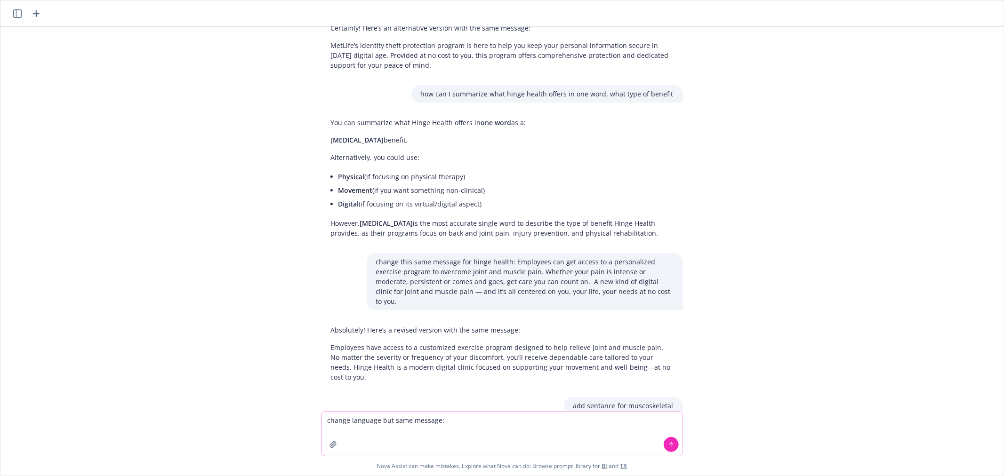
paste textarea "The MetLife Legal Plan offers you economical access to attorneys for common leg…"
type textarea "change language but same message: The MetLife Legal Plan offers you economical …"
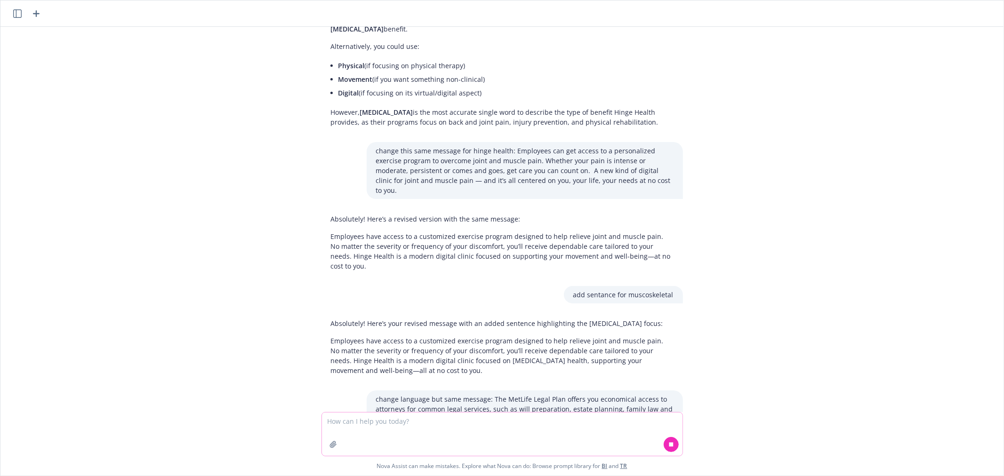
scroll to position [2778, 0]
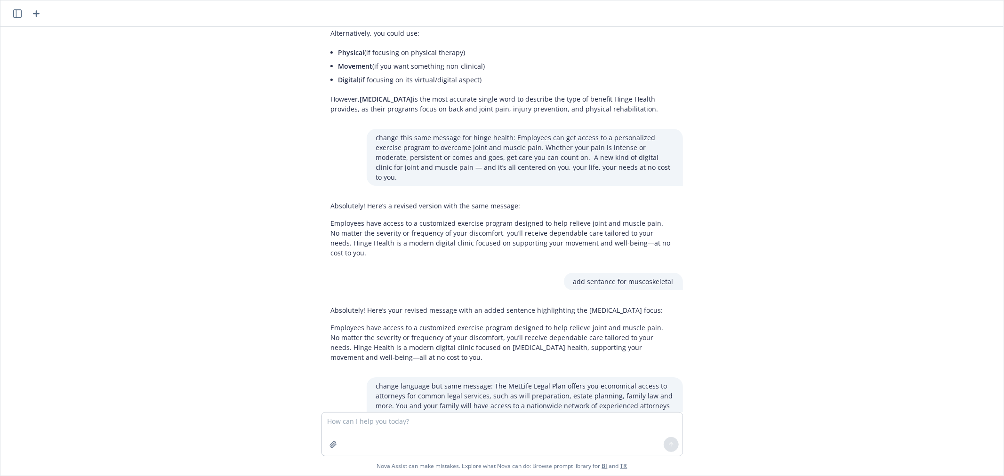
click at [379, 457] on p "The MetLife Legal Plan provides affordable access to attorneys for everyday leg…" at bounding box center [502, 472] width 343 height 30
click at [364, 417] on div at bounding box center [503, 434] width 362 height 44
click at [365, 425] on textarea at bounding box center [502, 434] width 361 height 43
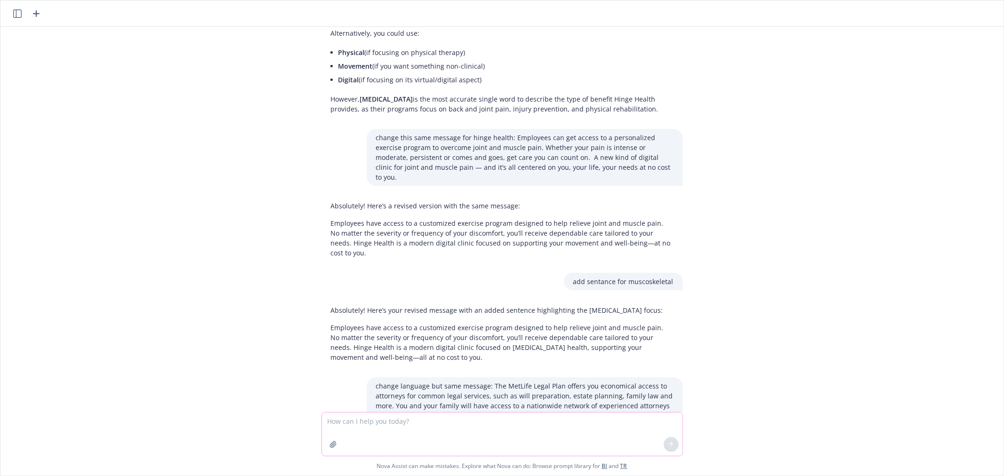
click at [365, 425] on textarea at bounding box center [502, 434] width 361 height 43
paste textarea "We have partnered with MetLife to offer comprehensive pet insurance coverage fo…"
type textarea "change but same message: We have partnered with MetLife to offer comprehensive …"
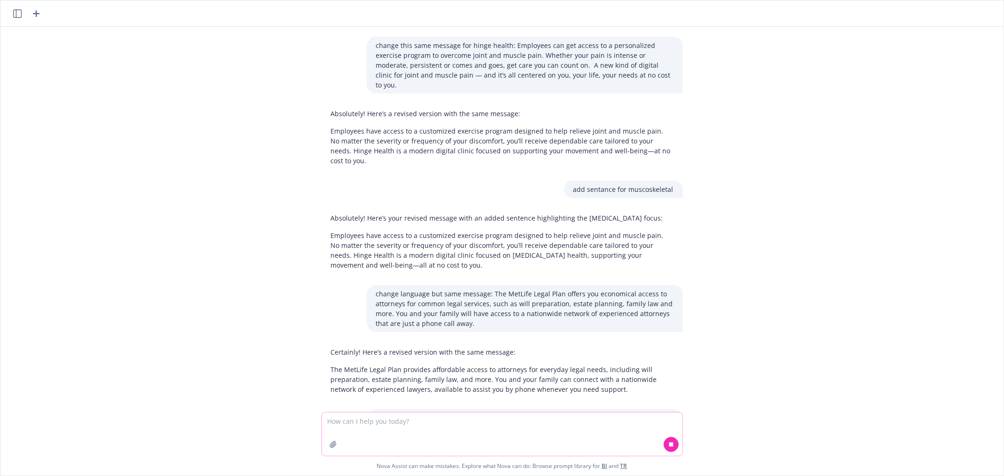
scroll to position [2872, 0]
click at [400, 467] on p "MetLife pet insurance is available to help you cover veterinary expenses and en…" at bounding box center [502, 477] width 343 height 20
click at [448, 423] on textarea at bounding box center [502, 434] width 361 height 43
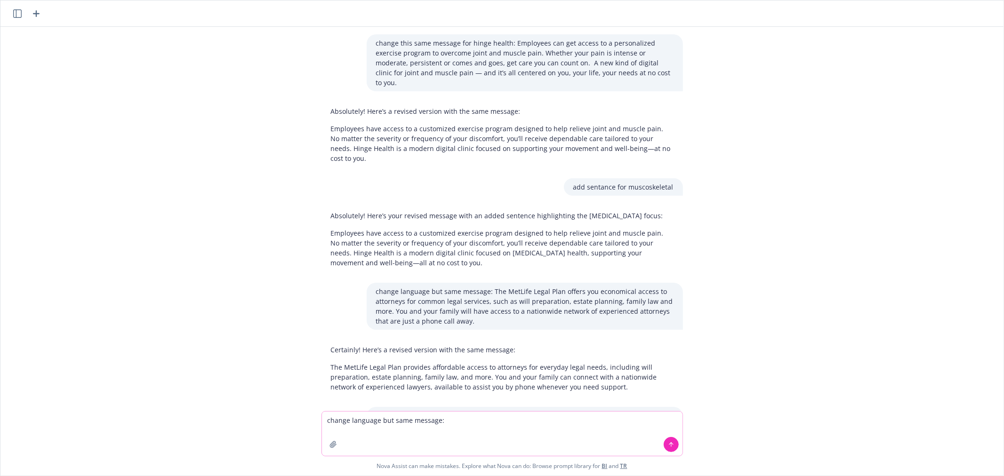
paste textarea "After 90 days of employment, employees may participate in our Educational Reimb…"
type textarea "change language but same message: After 90 days of employment, employees may pa…"
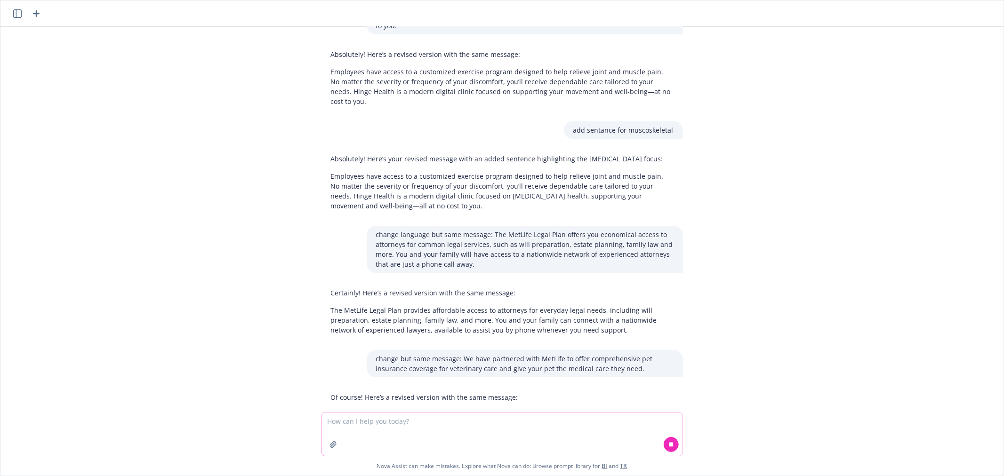
scroll to position [2945, 0]
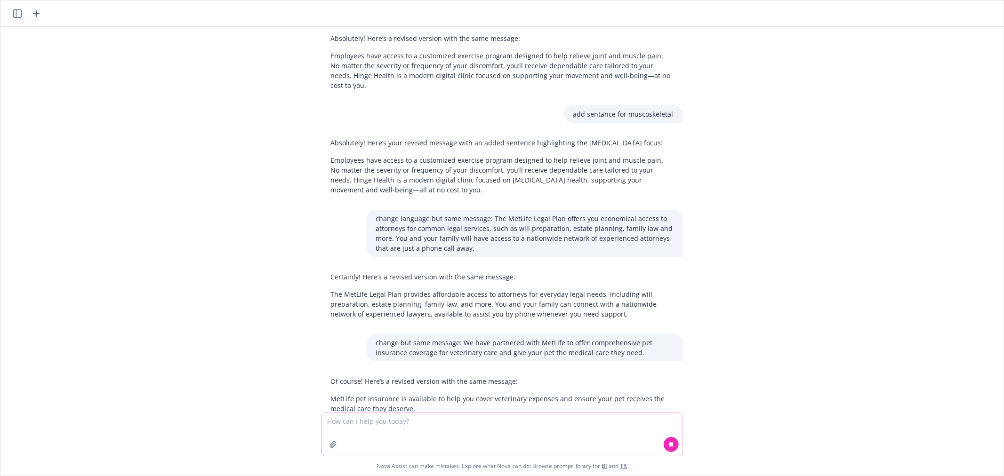
click at [366, 426] on textarea at bounding box center [502, 434] width 361 height 43
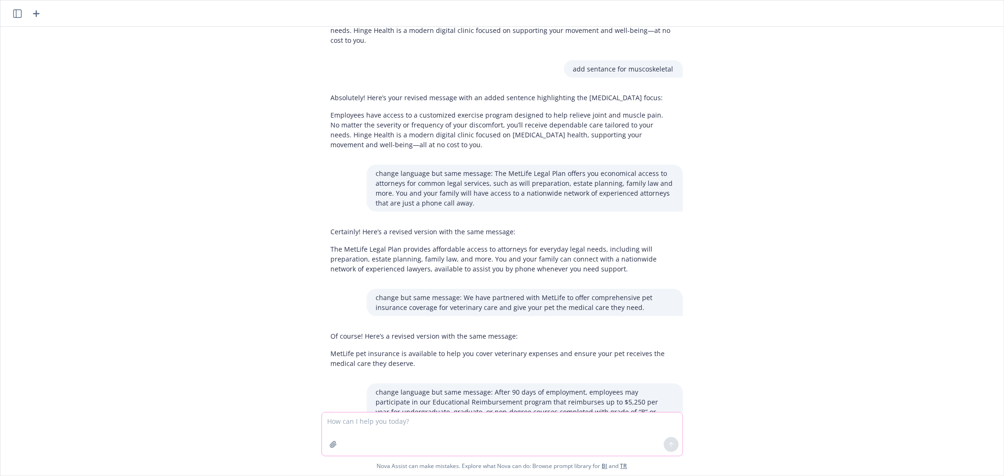
scroll to position [3006, 0]
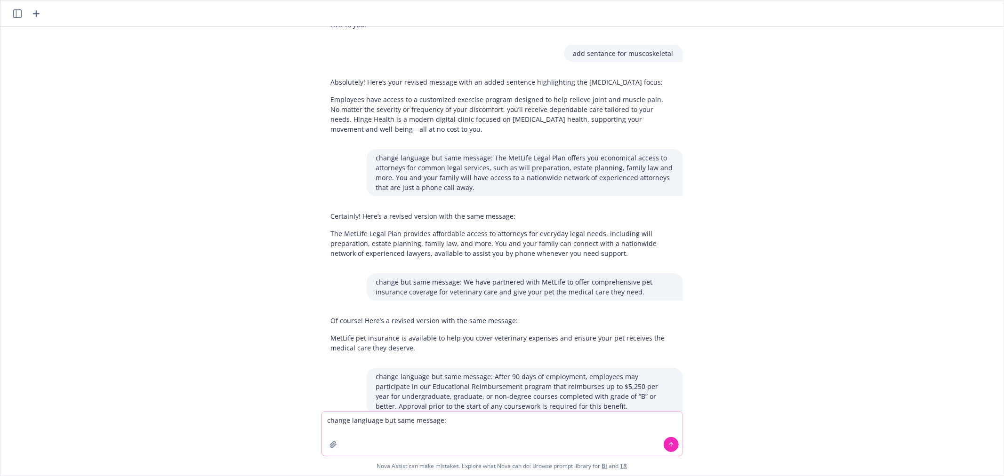
paste textarea "Sandisk employees can take advantage of great discounts on both company product…"
type textarea "change langiuage but same message: Sandisk employees can take advantage of grea…"
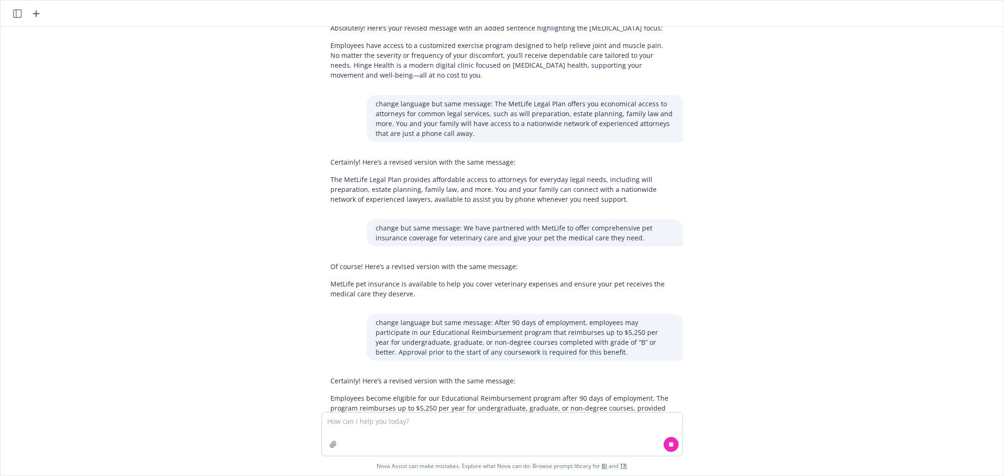
click at [372, 394] on p "Employees become eligible for our Educational Reimbursement program after 90 da…" at bounding box center [502, 414] width 343 height 40
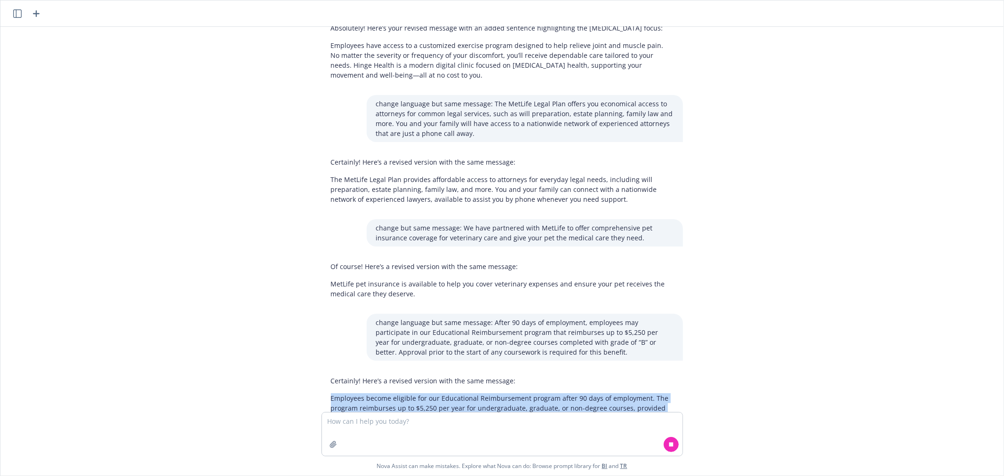
click at [372, 394] on p "Employees become eligible for our Educational Reimbursement program after 90 da…" at bounding box center [502, 414] width 343 height 40
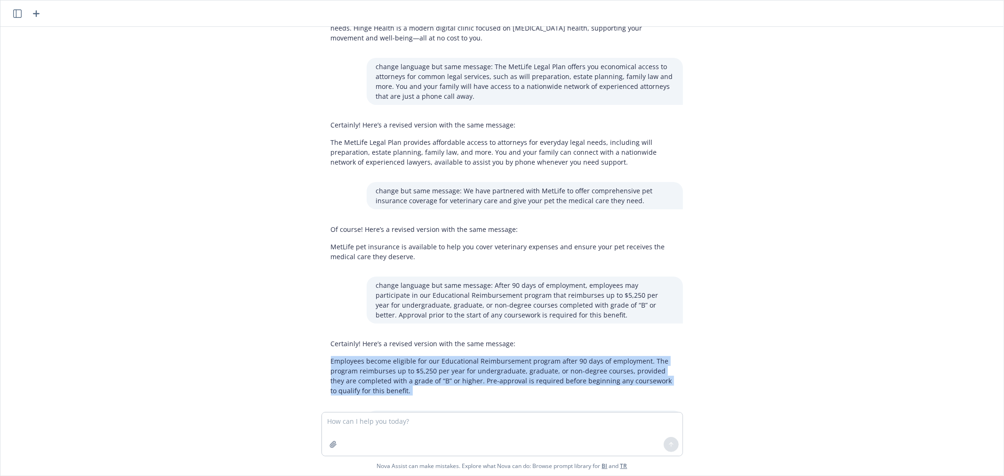
scroll to position [3101, 0]
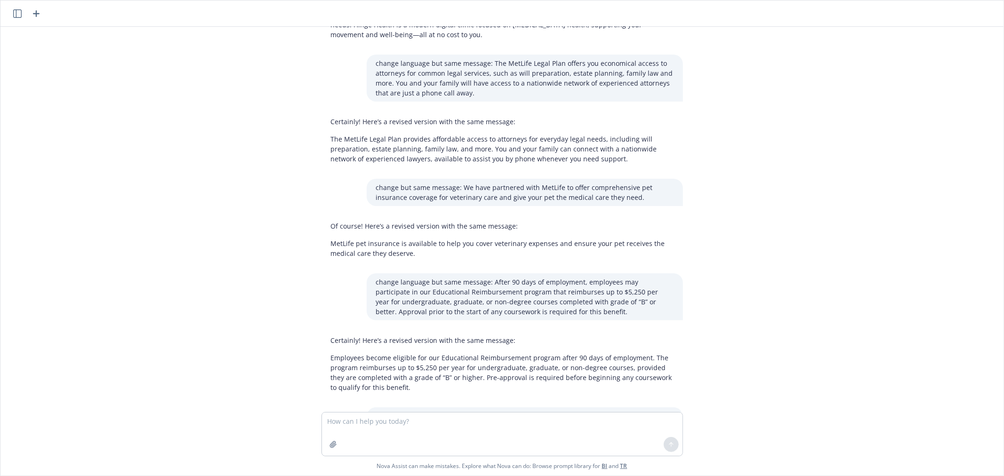
click at [380, 467] on p "Sandisk employees are eligible for exclusive discounts on company products as w…" at bounding box center [502, 477] width 343 height 20
click at [379, 467] on p "Sandisk employees are eligible for exclusive discounts on company products as w…" at bounding box center [502, 477] width 343 height 20
